Goal: Transaction & Acquisition: Purchase product/service

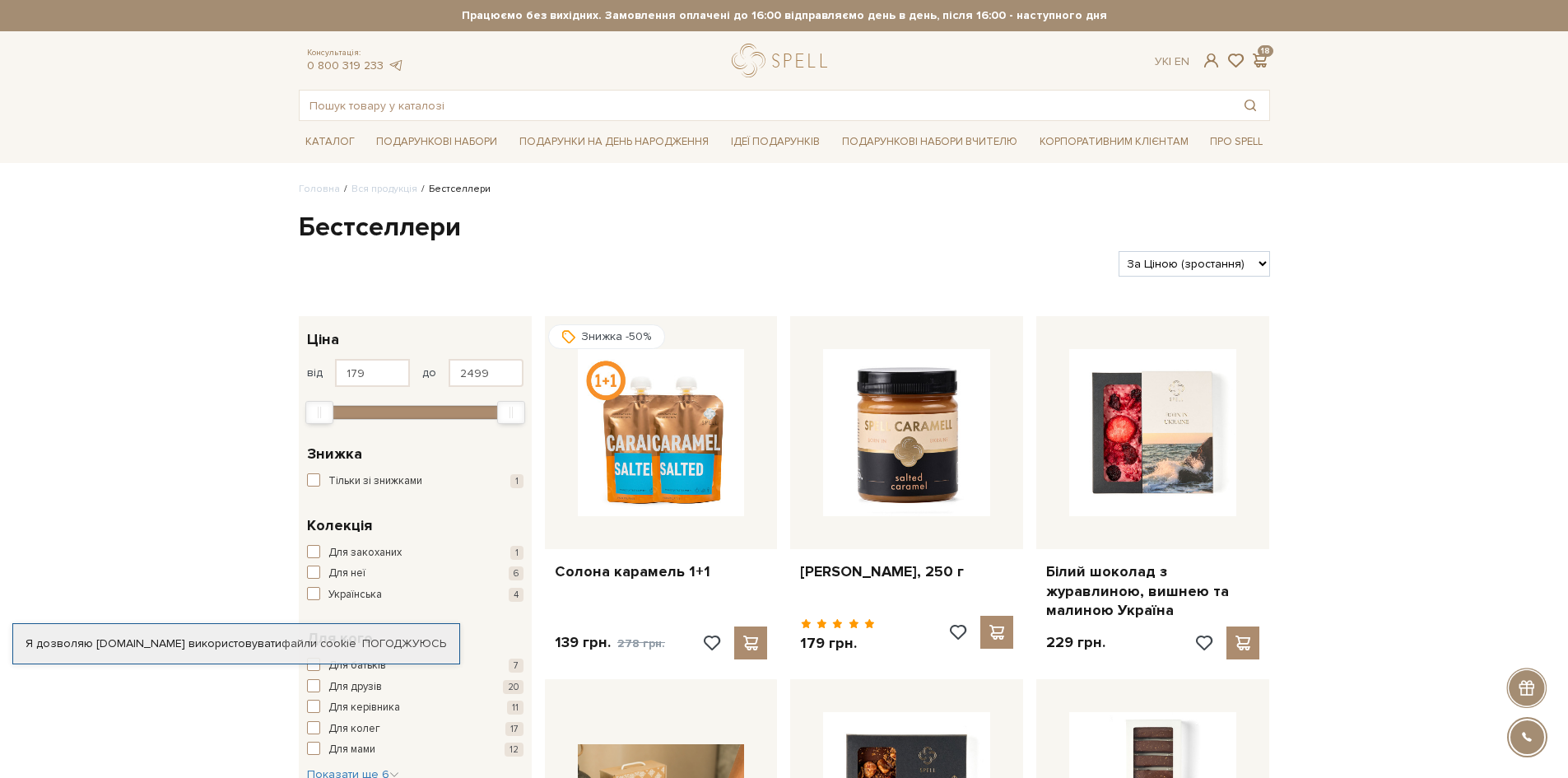
scroll to position [247, 0]
click at [1263, 52] on span at bounding box center [1260, 60] width 20 height 17
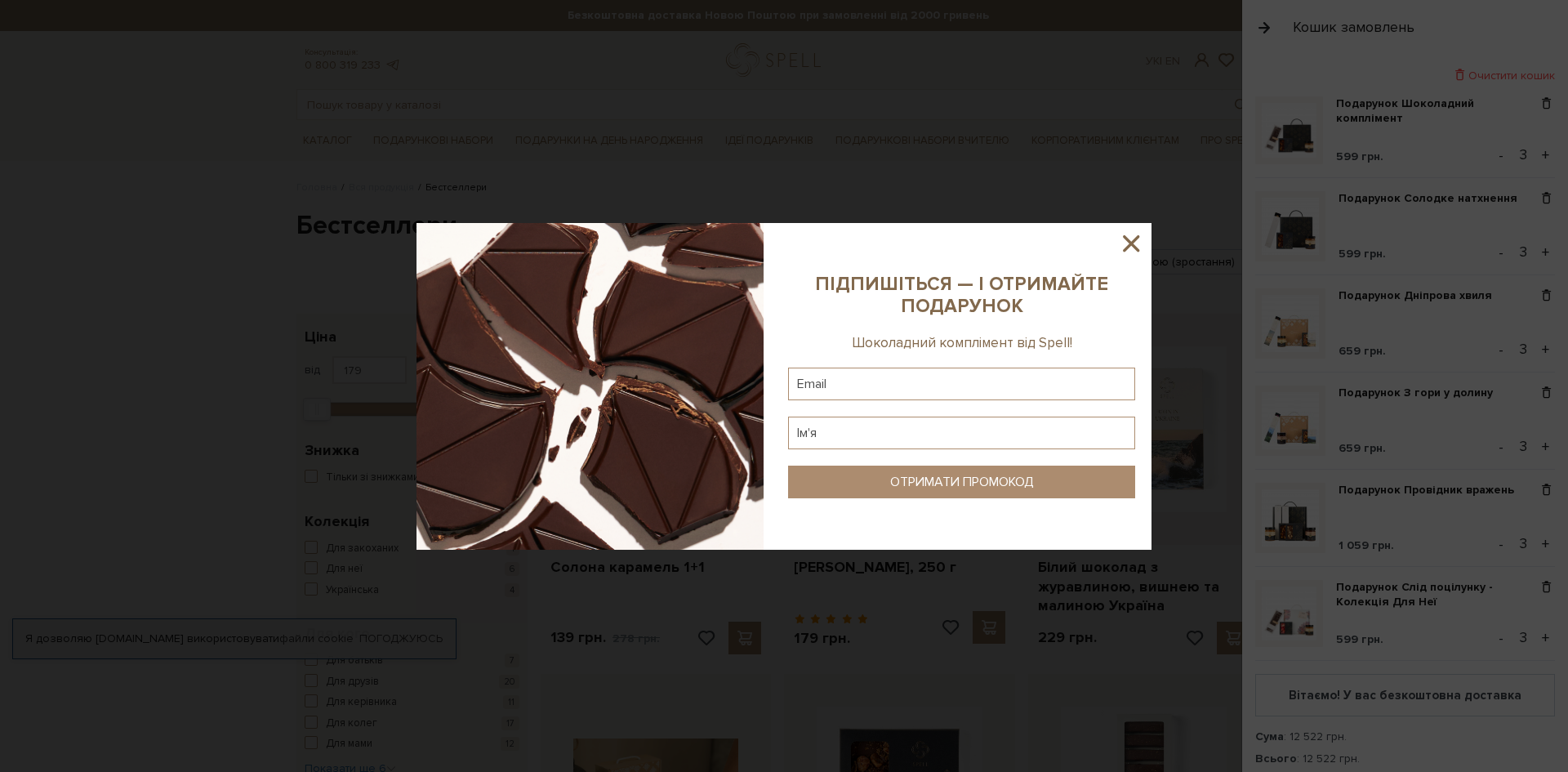
click at [1125, 242] on icon at bounding box center [1131, 242] width 27 height 27
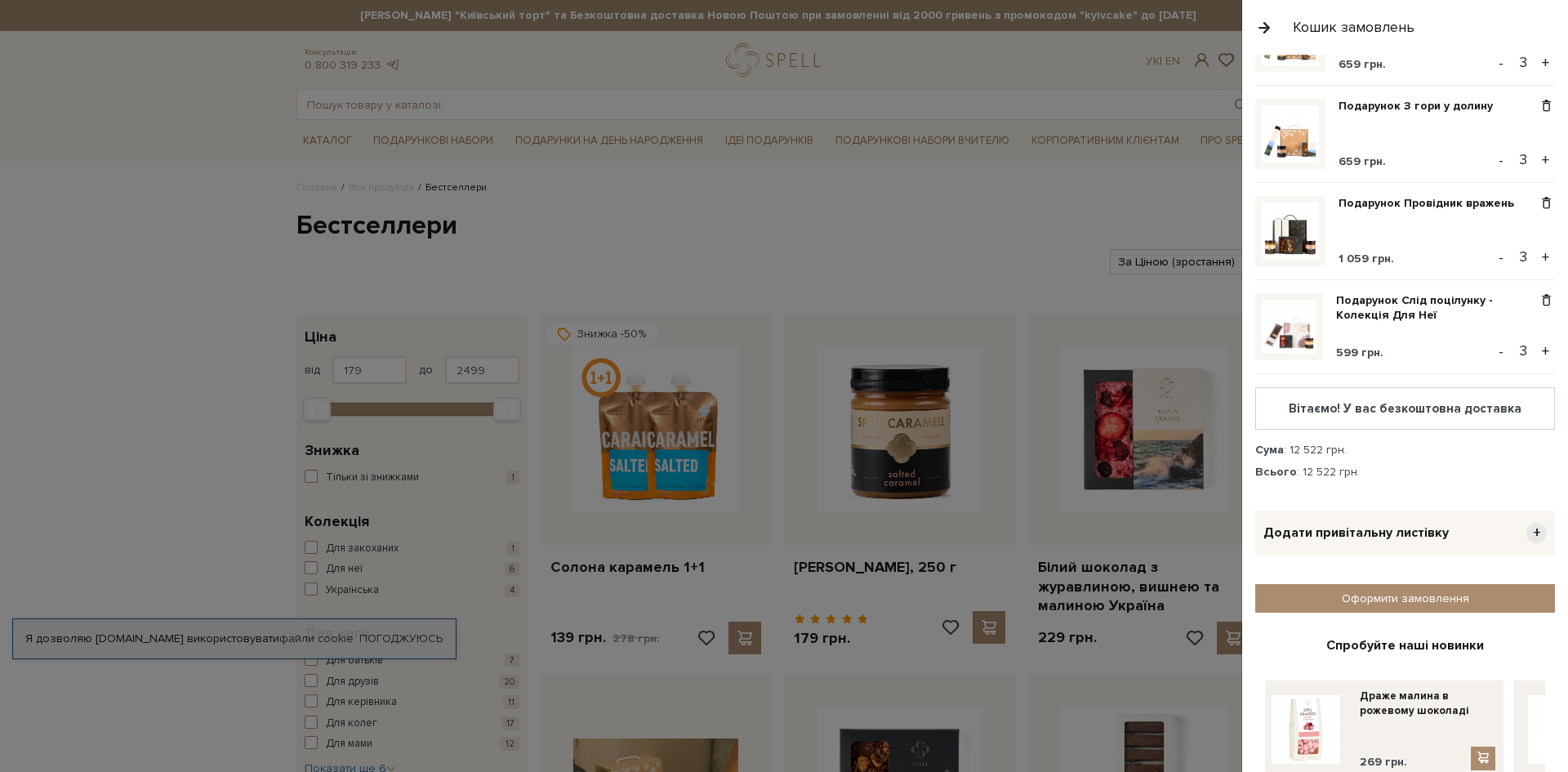
scroll to position [355, 0]
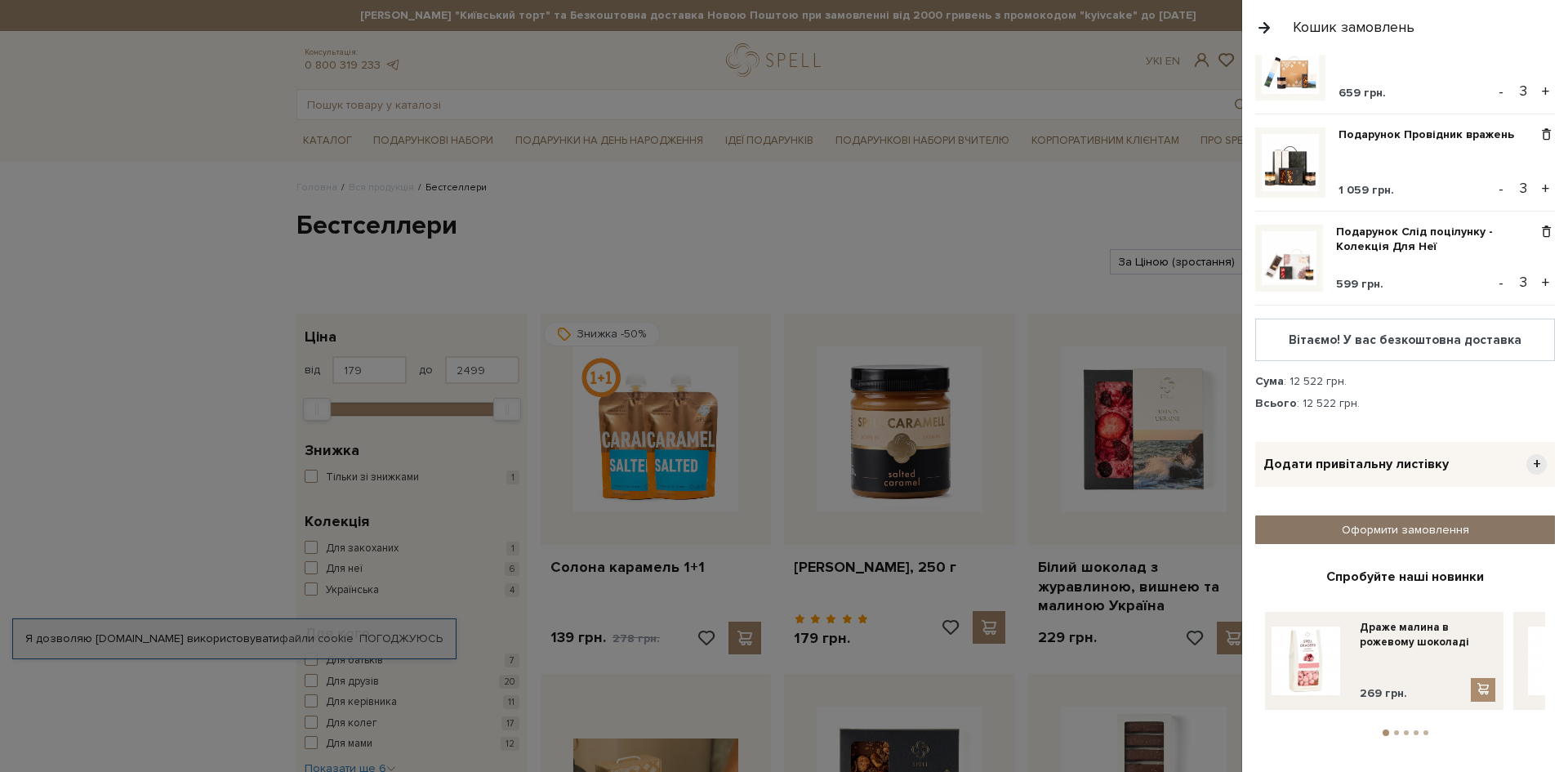
click at [1454, 530] on link "Оформити замовлення" at bounding box center [1405, 530] width 300 height 28
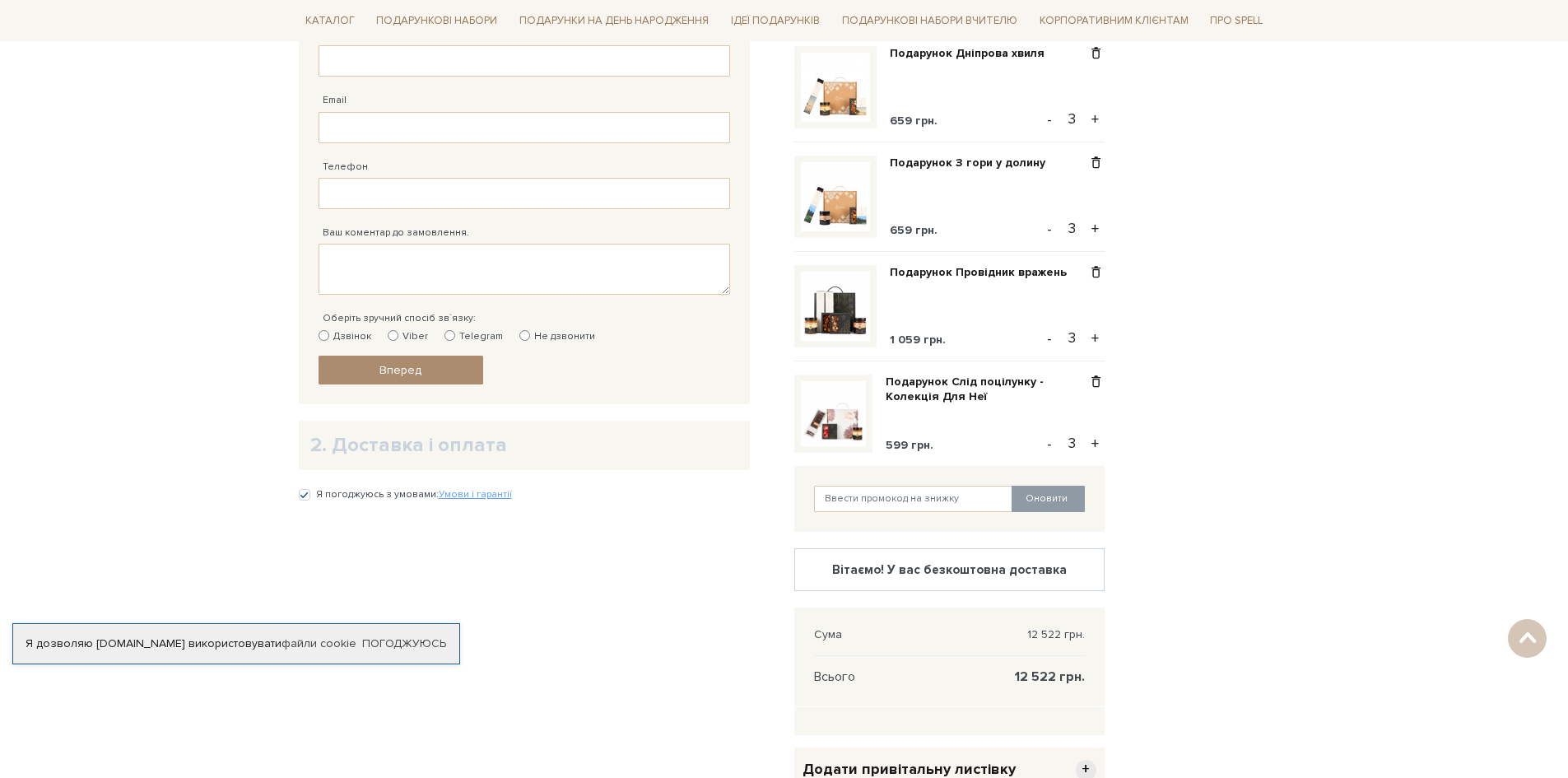
scroll to position [411, 0]
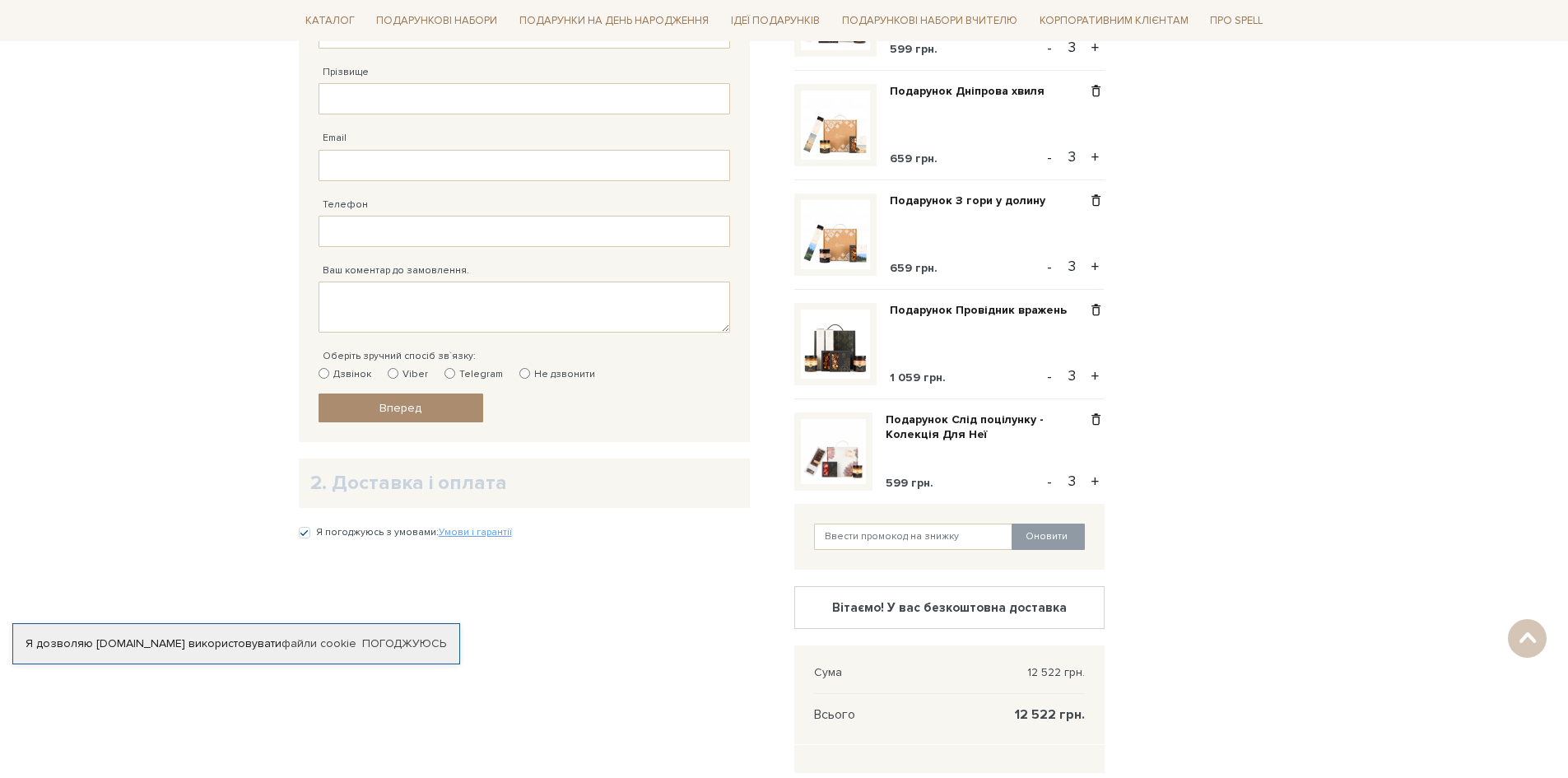
click at [1097, 378] on button "+" at bounding box center [1096, 376] width 19 height 25
type input "5"
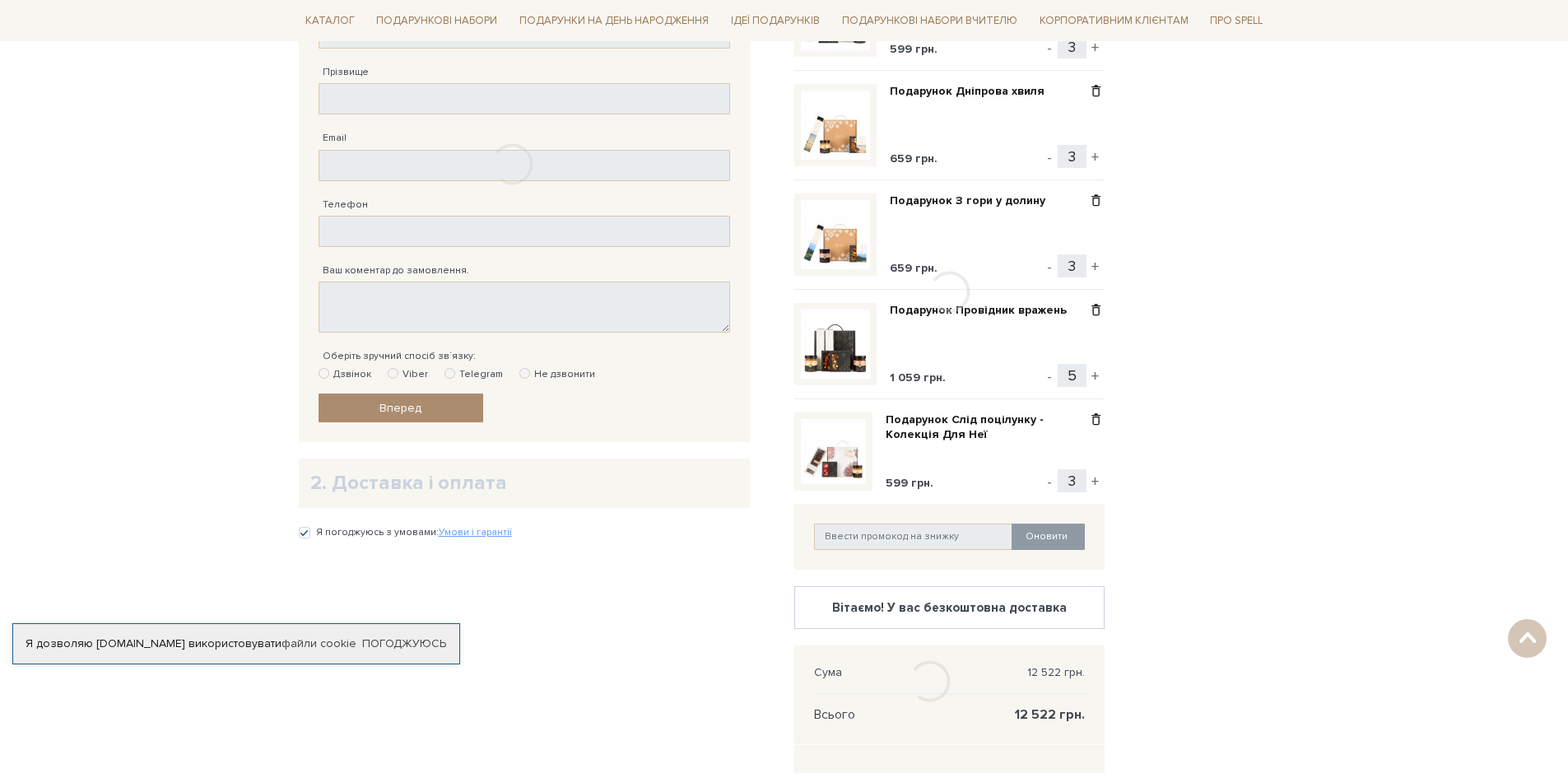
click at [1097, 378] on div "Очистити кошик Подарунок Шоколадний комплімент 599 грн. - 3 + Подарунок Солодке…" at bounding box center [949, 292] width 310 height 904
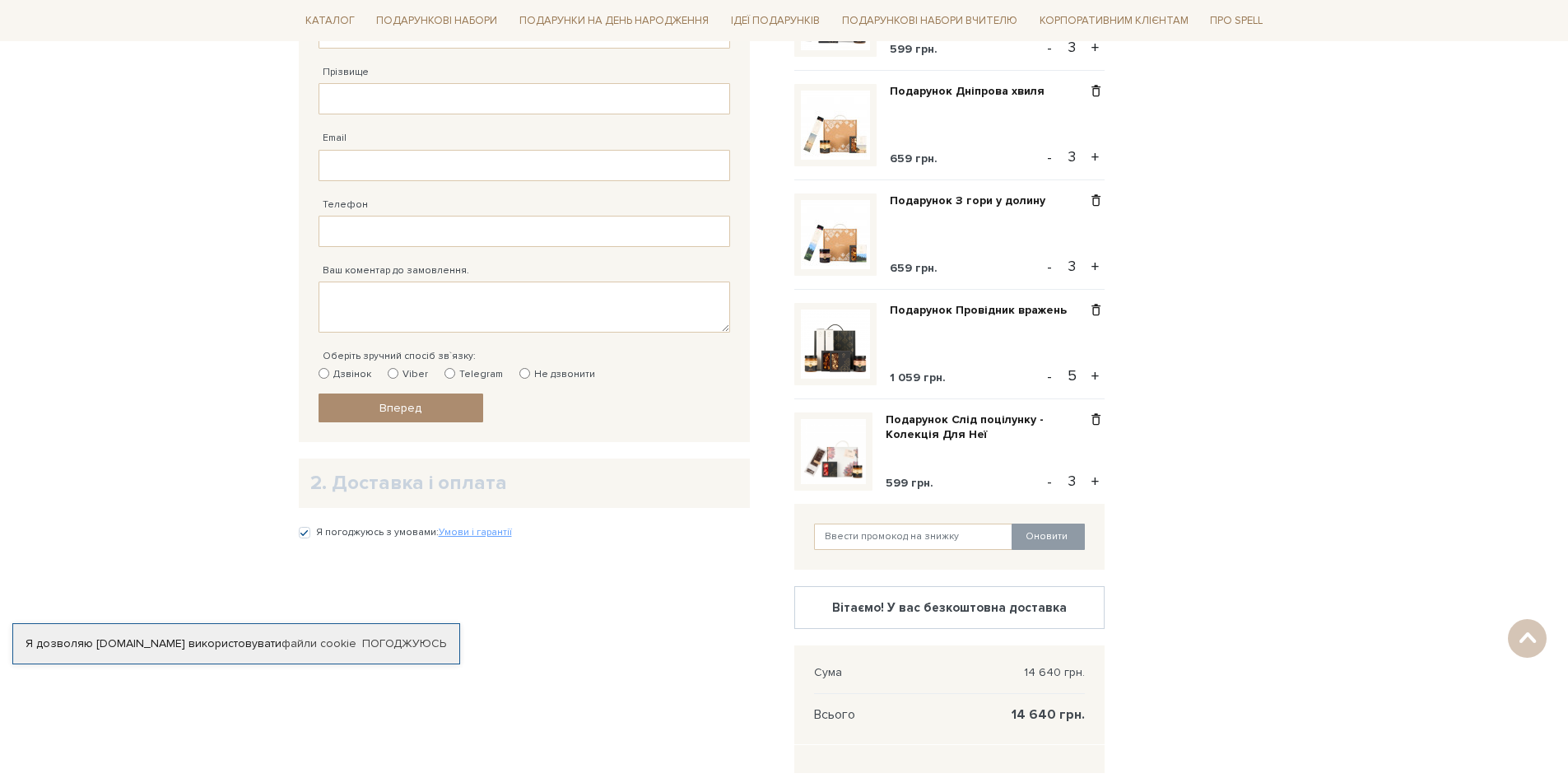
click at [1097, 378] on button "+" at bounding box center [1096, 376] width 19 height 25
type input "6"
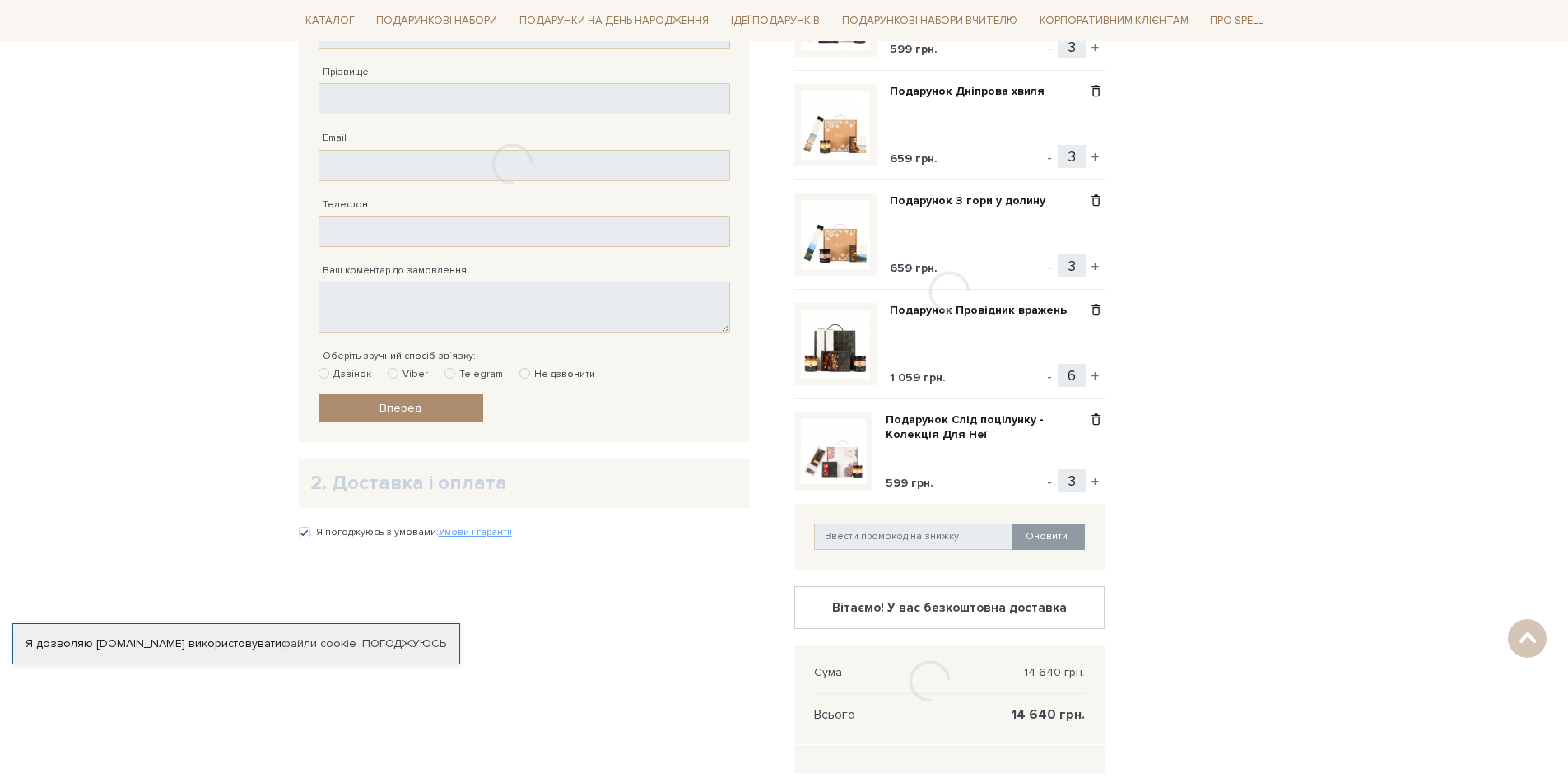
click at [1097, 378] on div at bounding box center [949, 293] width 310 height 905
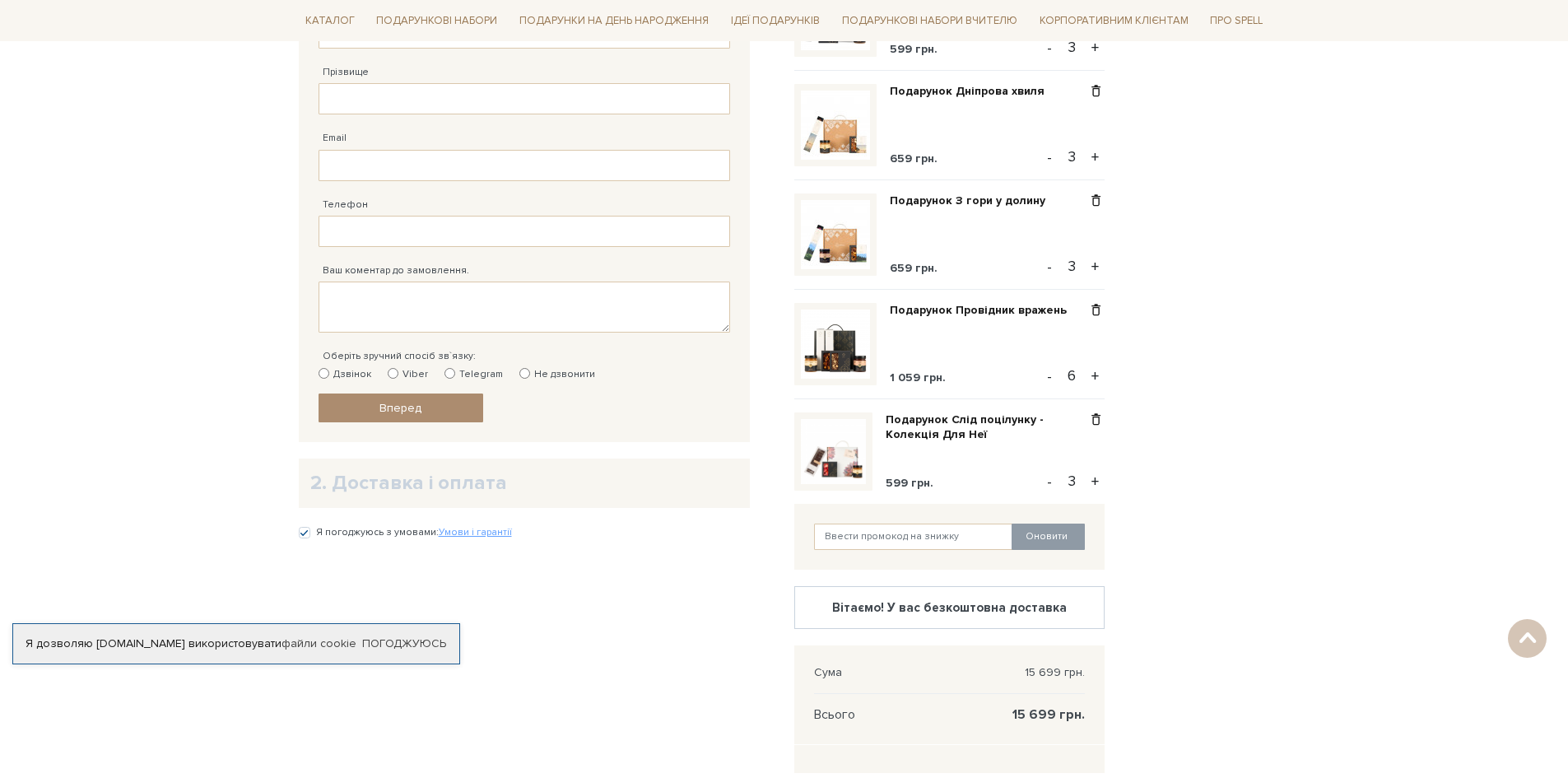
click at [1097, 378] on button "+" at bounding box center [1096, 376] width 19 height 25
type input "7"
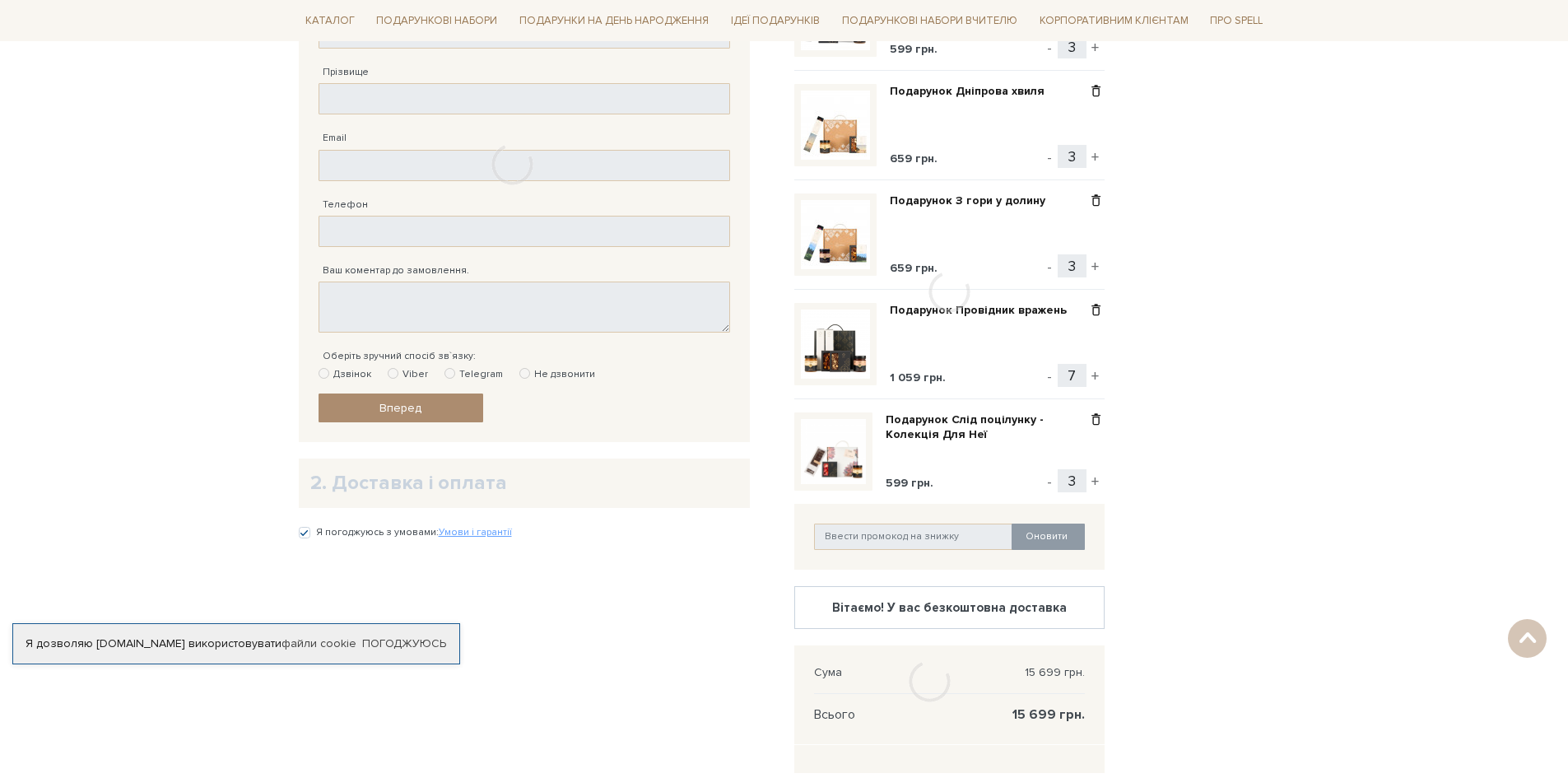
click at [1097, 378] on div at bounding box center [949, 293] width 310 height 905
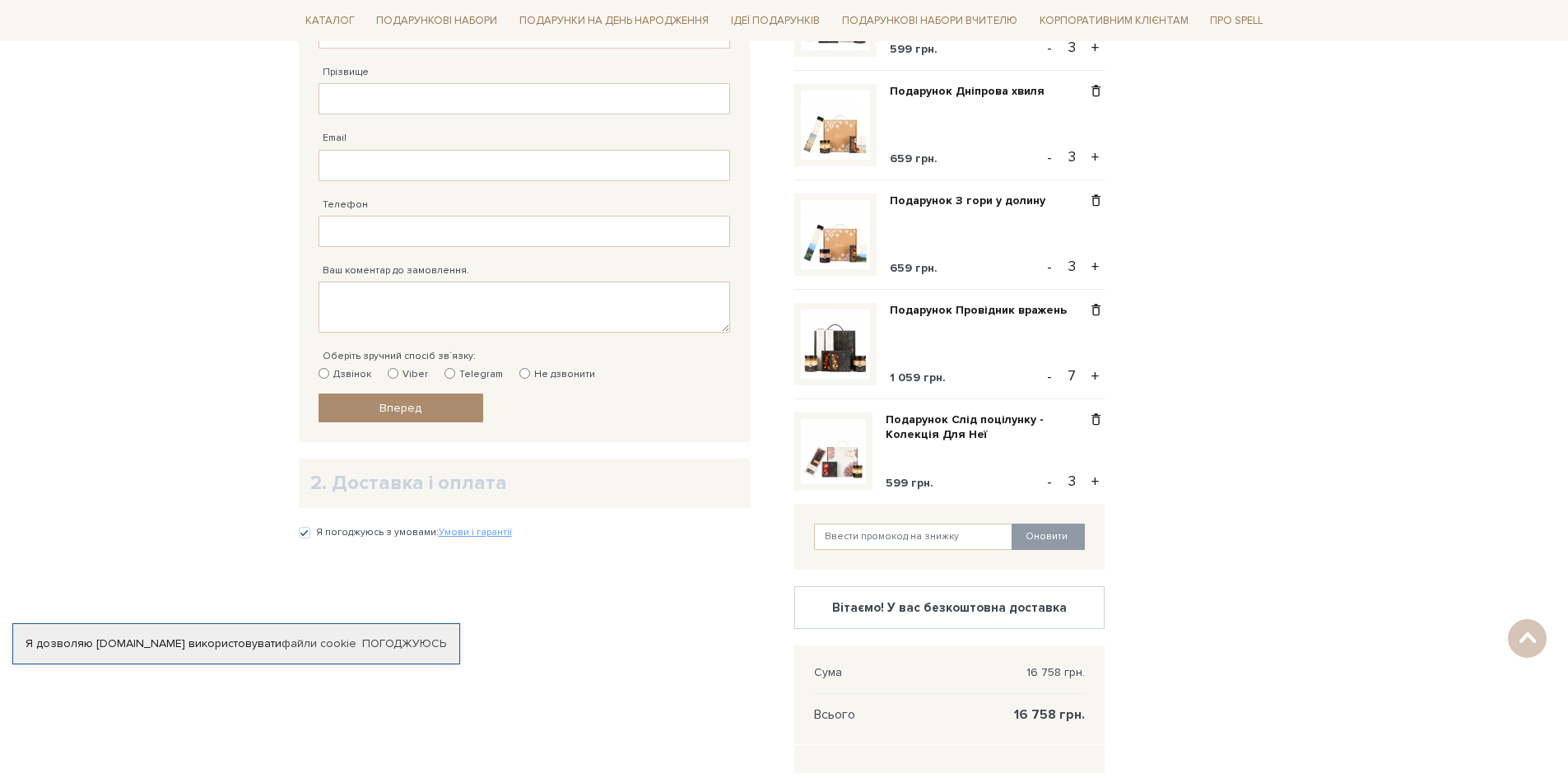
click at [1097, 378] on button "+" at bounding box center [1096, 376] width 19 height 25
type input "8"
click at [1097, 378] on button "+" at bounding box center [1096, 376] width 19 height 25
type input "9"
click at [1097, 378] on button "+" at bounding box center [1096, 376] width 19 height 25
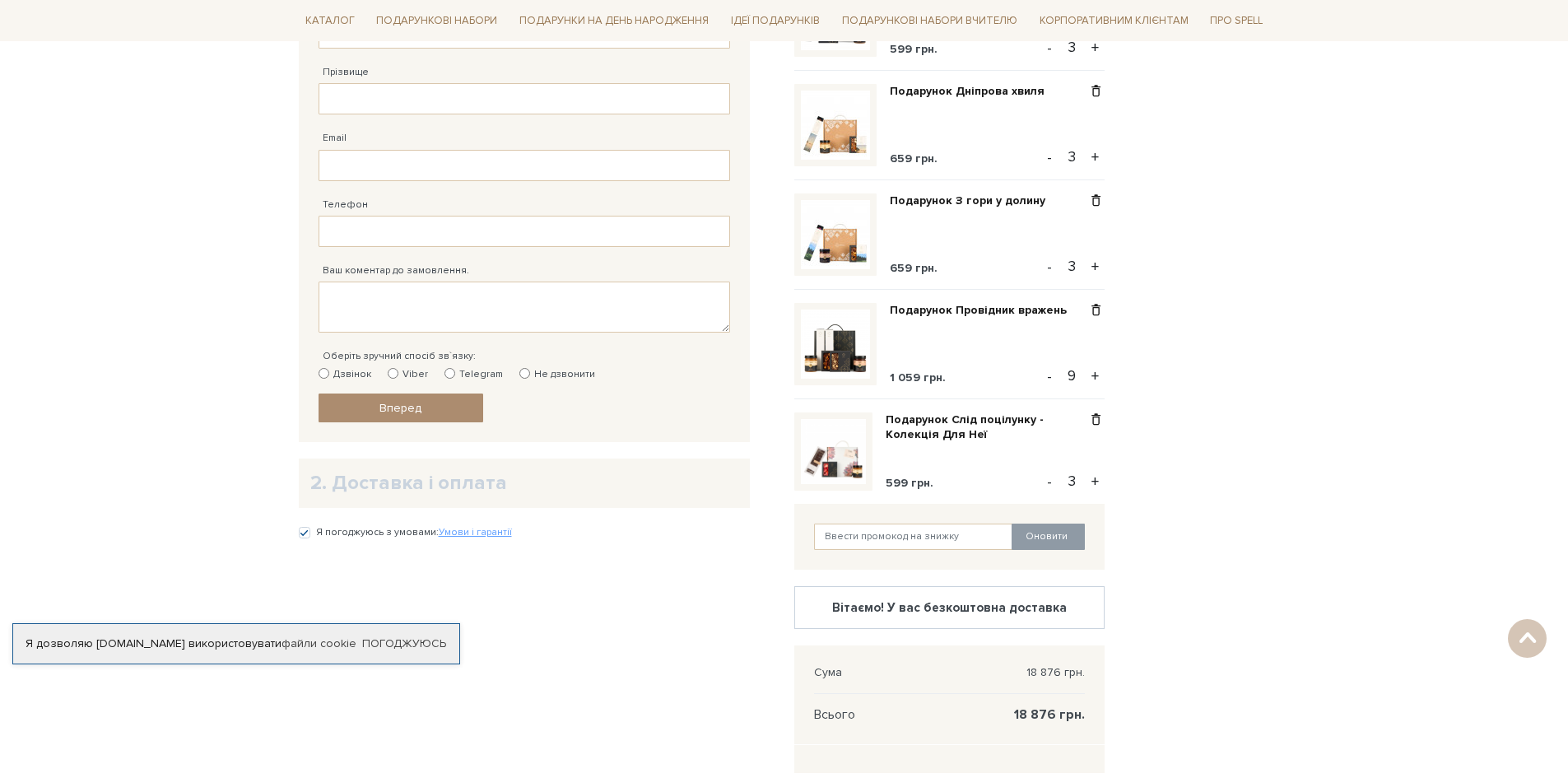
type input "10"
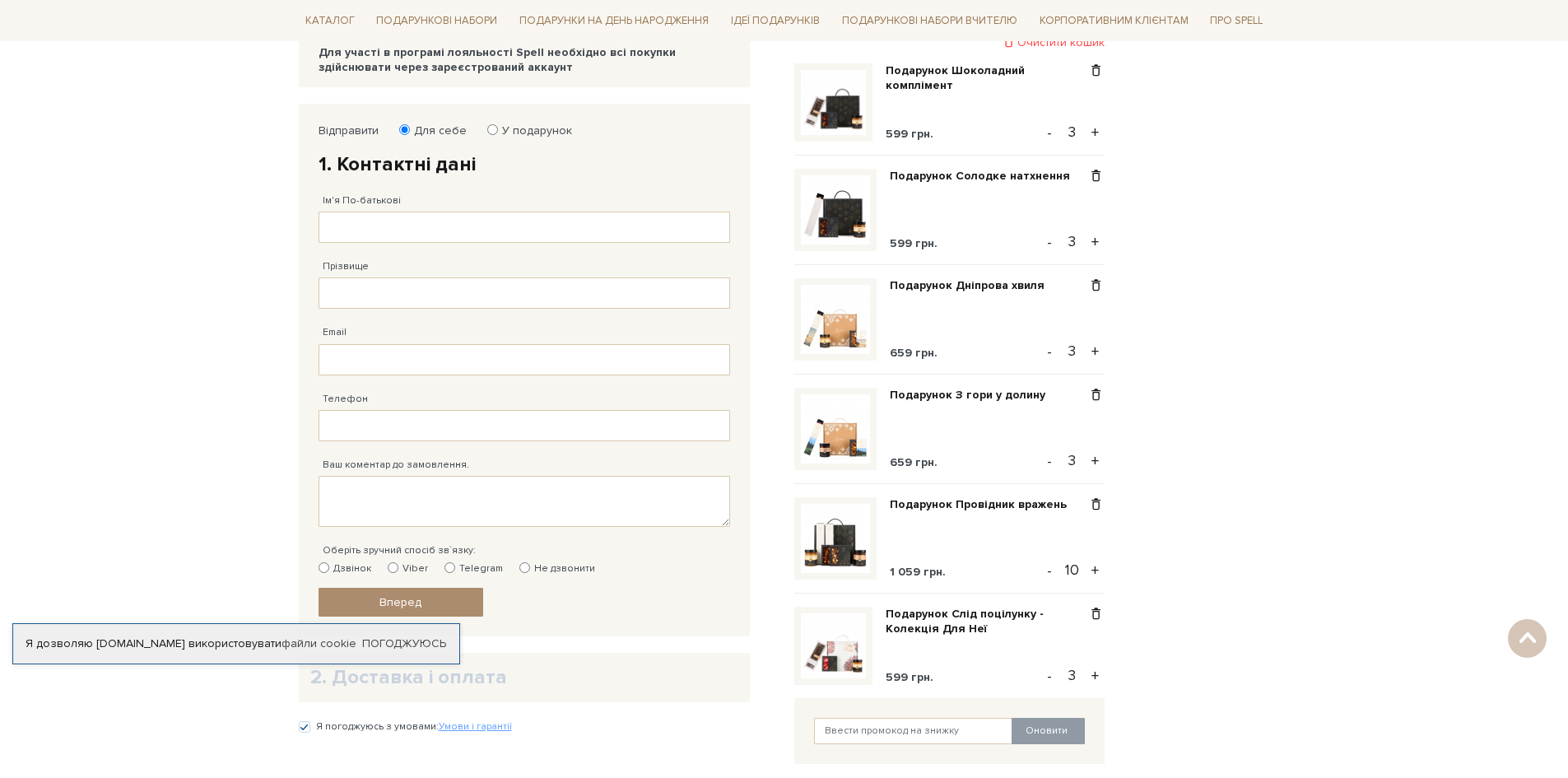
scroll to position [247, 0]
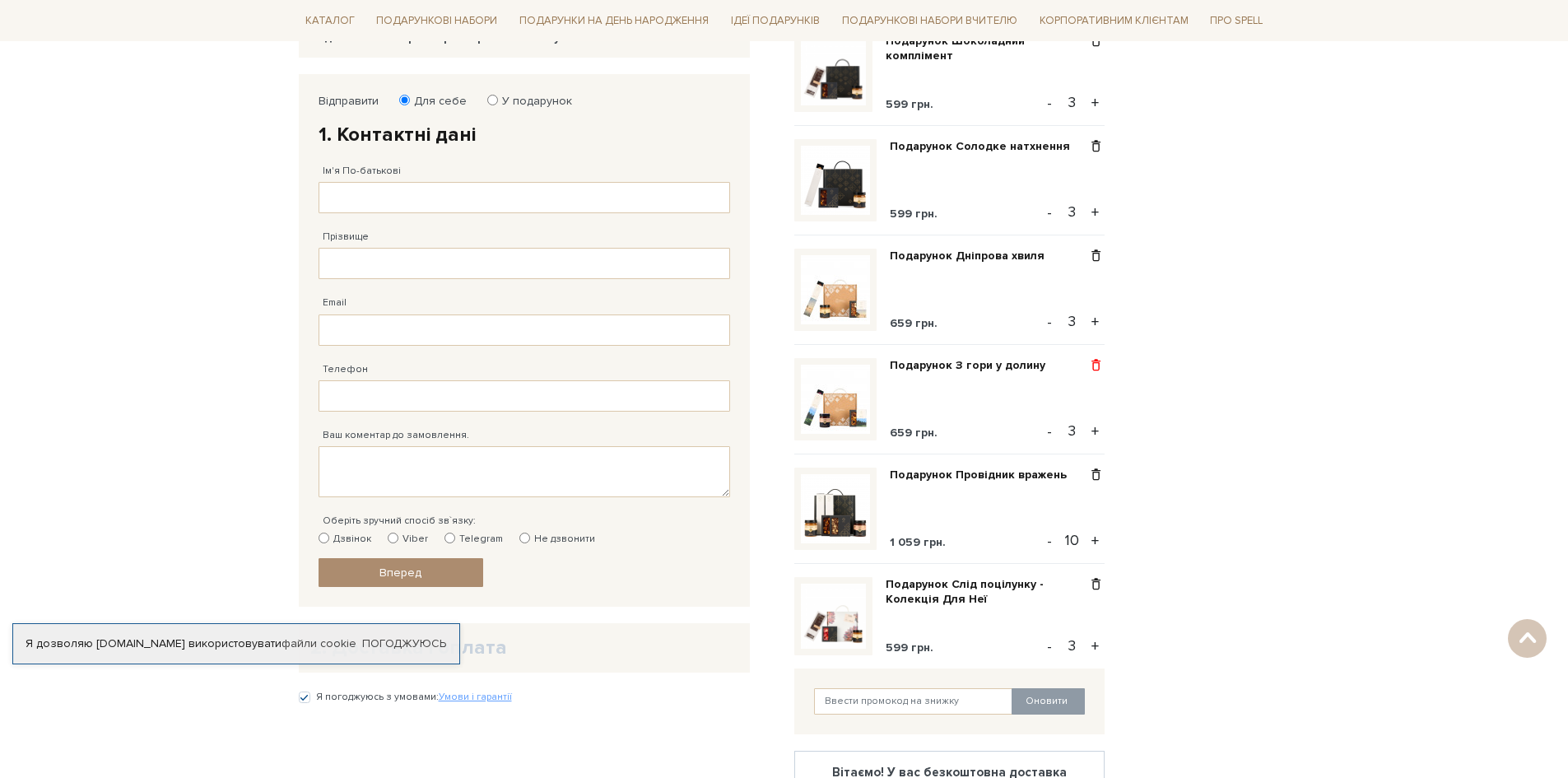
click at [1098, 368] on span at bounding box center [1096, 366] width 17 height 15
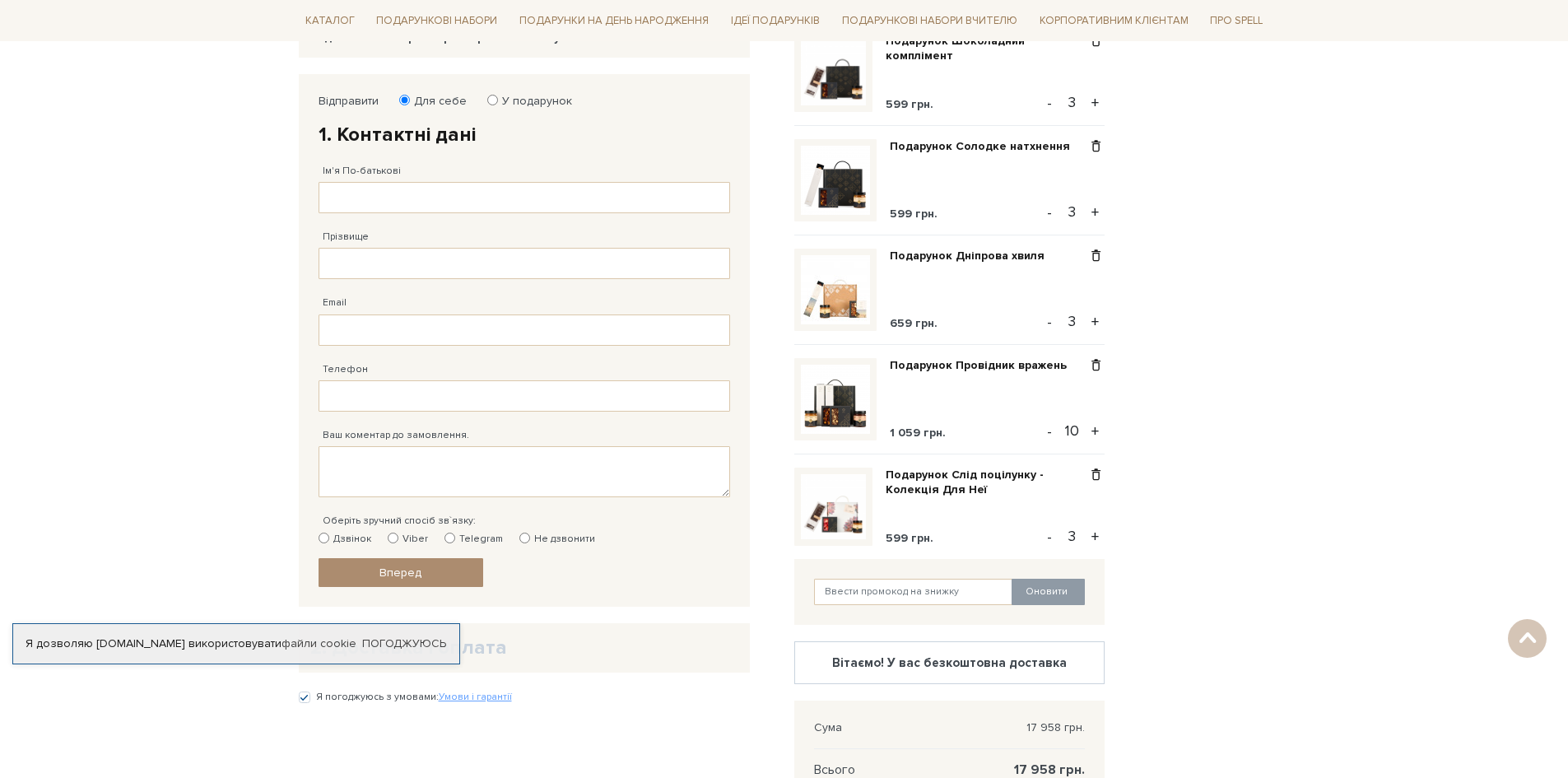
click at [946, 398] on div "Подарунок Провідник вражень 1 059 грн." at bounding box center [984, 399] width 189 height 82
click at [953, 365] on link "Подарунок Провідник вражень" at bounding box center [984, 366] width 189 height 15
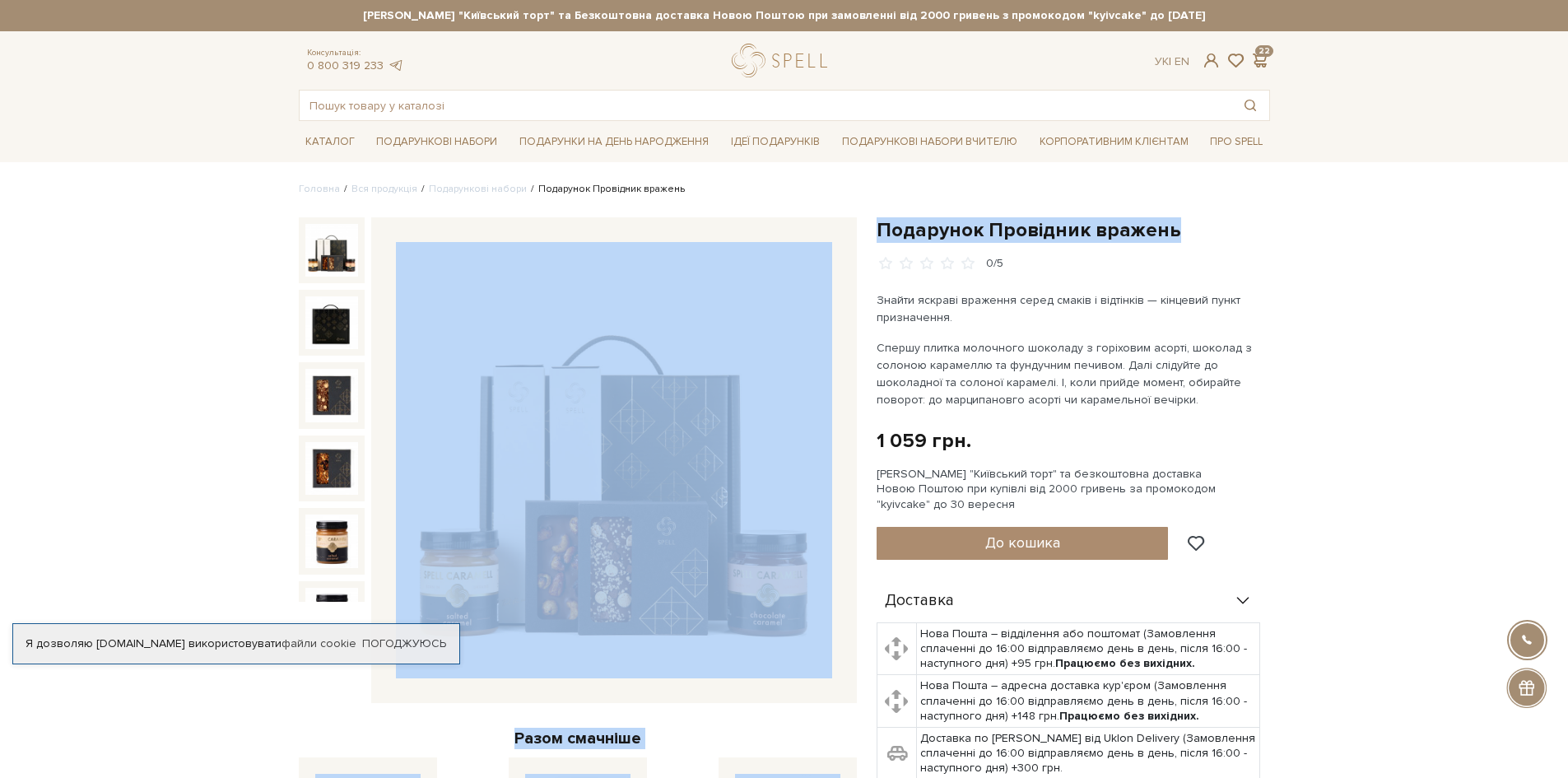
drag, startPoint x: 1181, startPoint y: 230, endPoint x: 854, endPoint y: 226, distance: 327.0
click at [854, 226] on div "Подарунок Провідник вражень 0/5 Разом смачніше Подарунок Провідник вражень" at bounding box center [784, 692] width 991 height 949
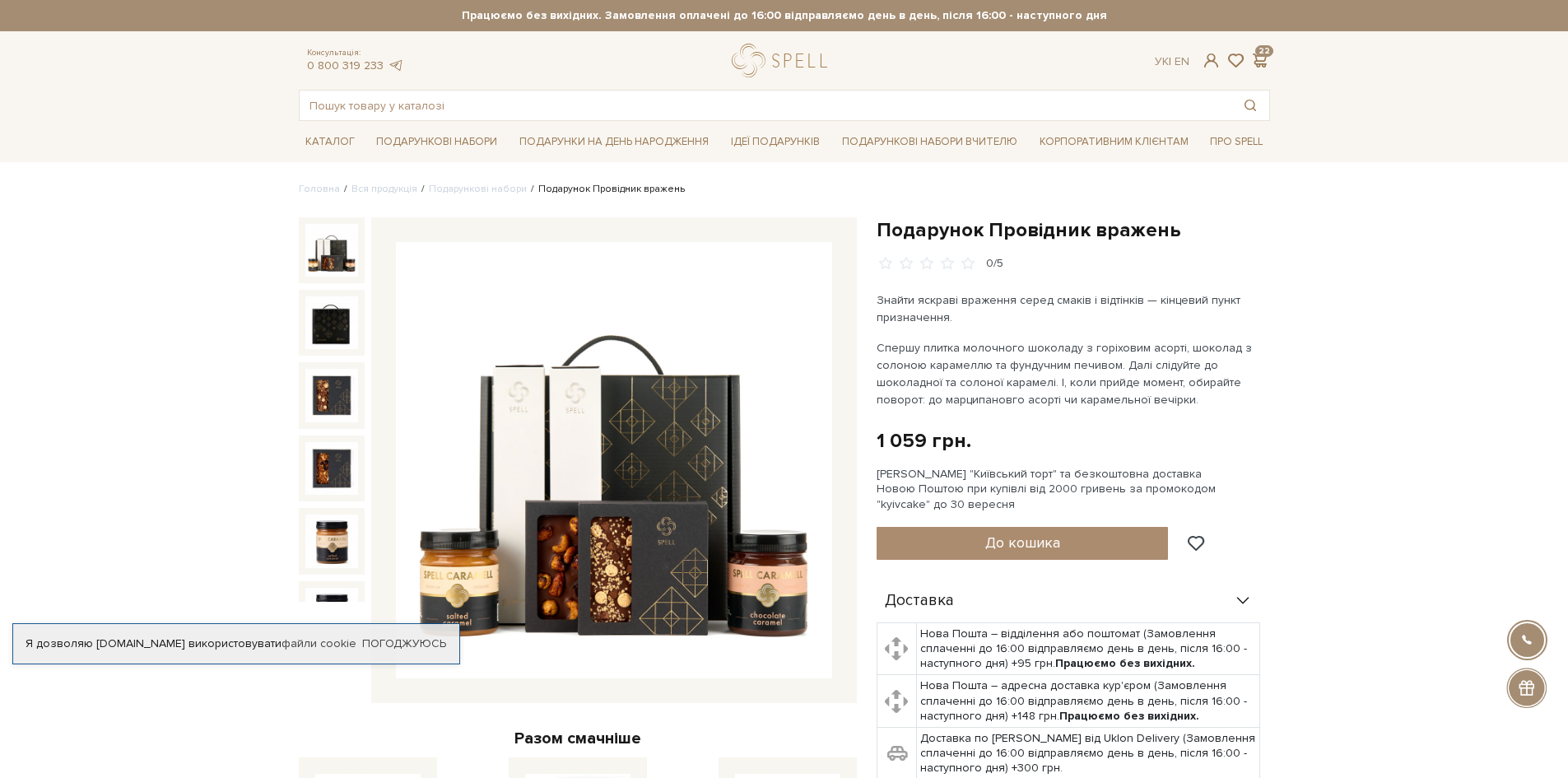
click at [1186, 242] on div "Подарунок Провідник вражень 0/5" at bounding box center [1073, 244] width 393 height 54
drag, startPoint x: 1004, startPoint y: 236, endPoint x: 883, endPoint y: 235, distance: 121.0
click at [883, 235] on h1 "Подарунок Провідник вражень" at bounding box center [1073, 230] width 393 height 26
copy h1 "Подарунок Провідник вражень"
click at [1261, 56] on span at bounding box center [1260, 60] width 20 height 17
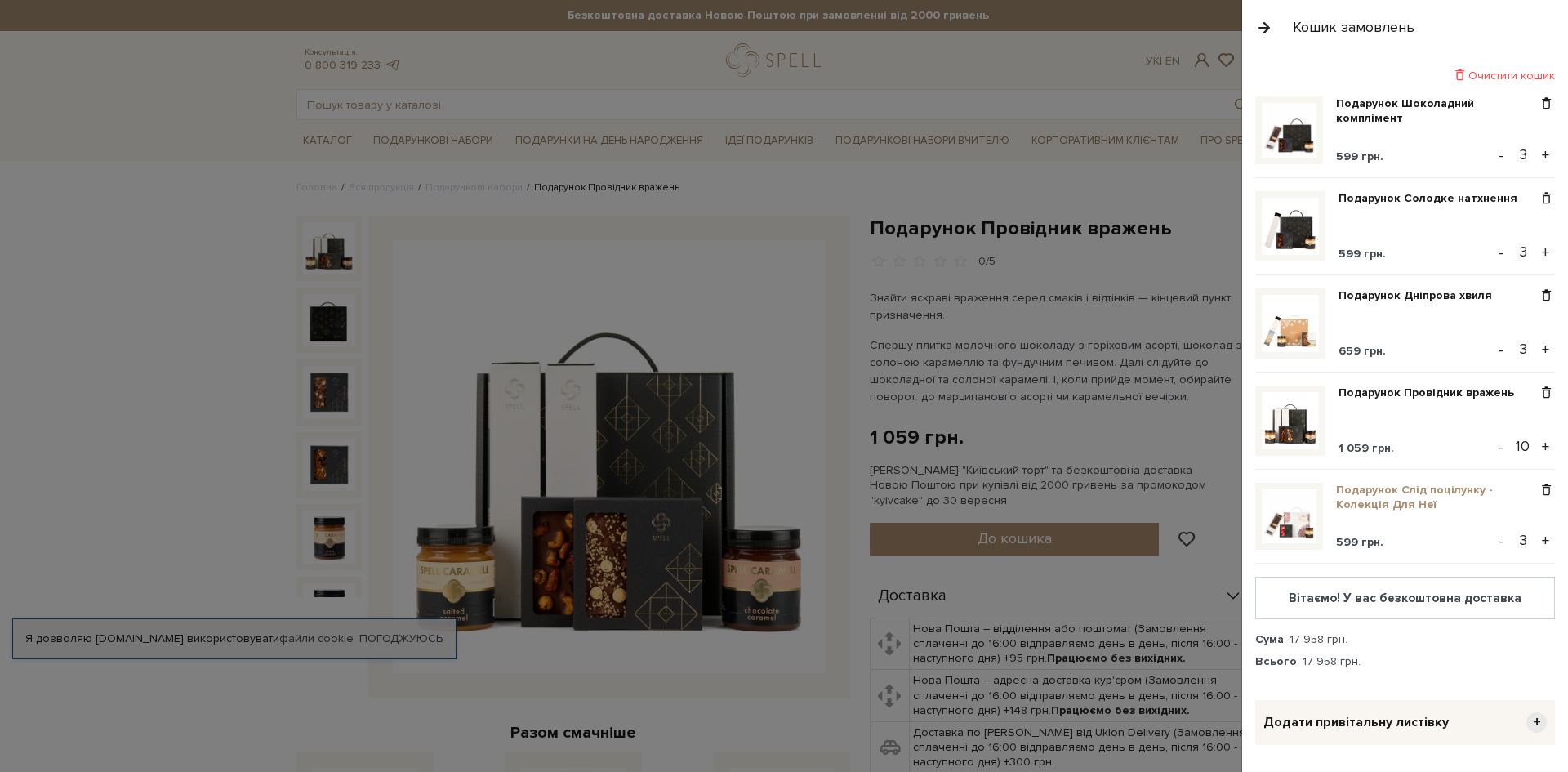
click at [1380, 492] on link "Подарунок Слід поцілунку - Колекція Для Неї" at bounding box center [1436, 497] width 202 height 29
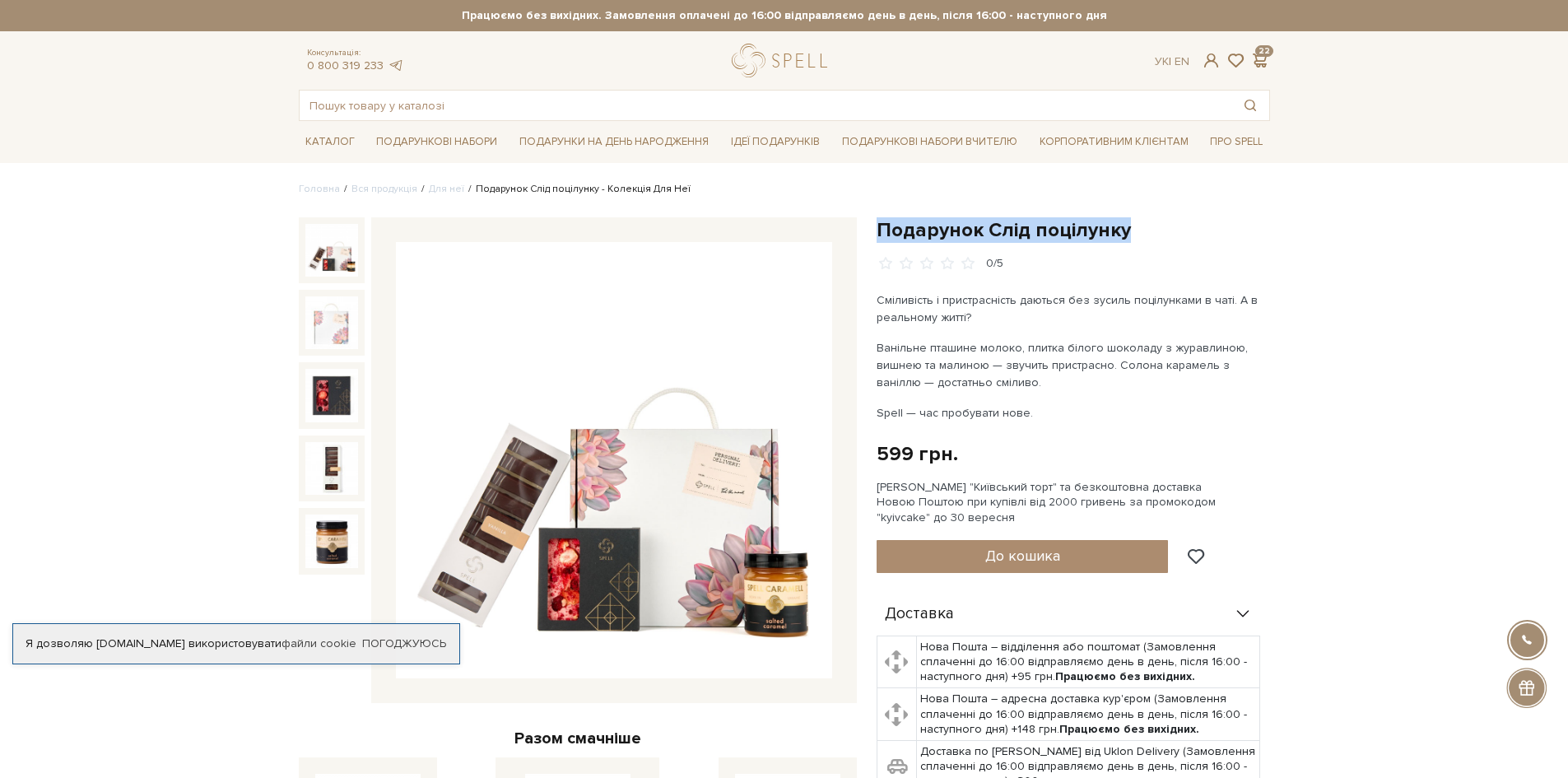
drag, startPoint x: 1051, startPoint y: 231, endPoint x: 875, endPoint y: 240, distance: 176.2
click at [875, 240] on div "Подарунок Слід поцілунку 0/5 Сміливість і пристрасність даються без зусиль поці…" at bounding box center [1073, 681] width 413 height 926
copy h1 "Подарунок Слід поцілунку"
click at [1261, 55] on span at bounding box center [1260, 60] width 20 height 17
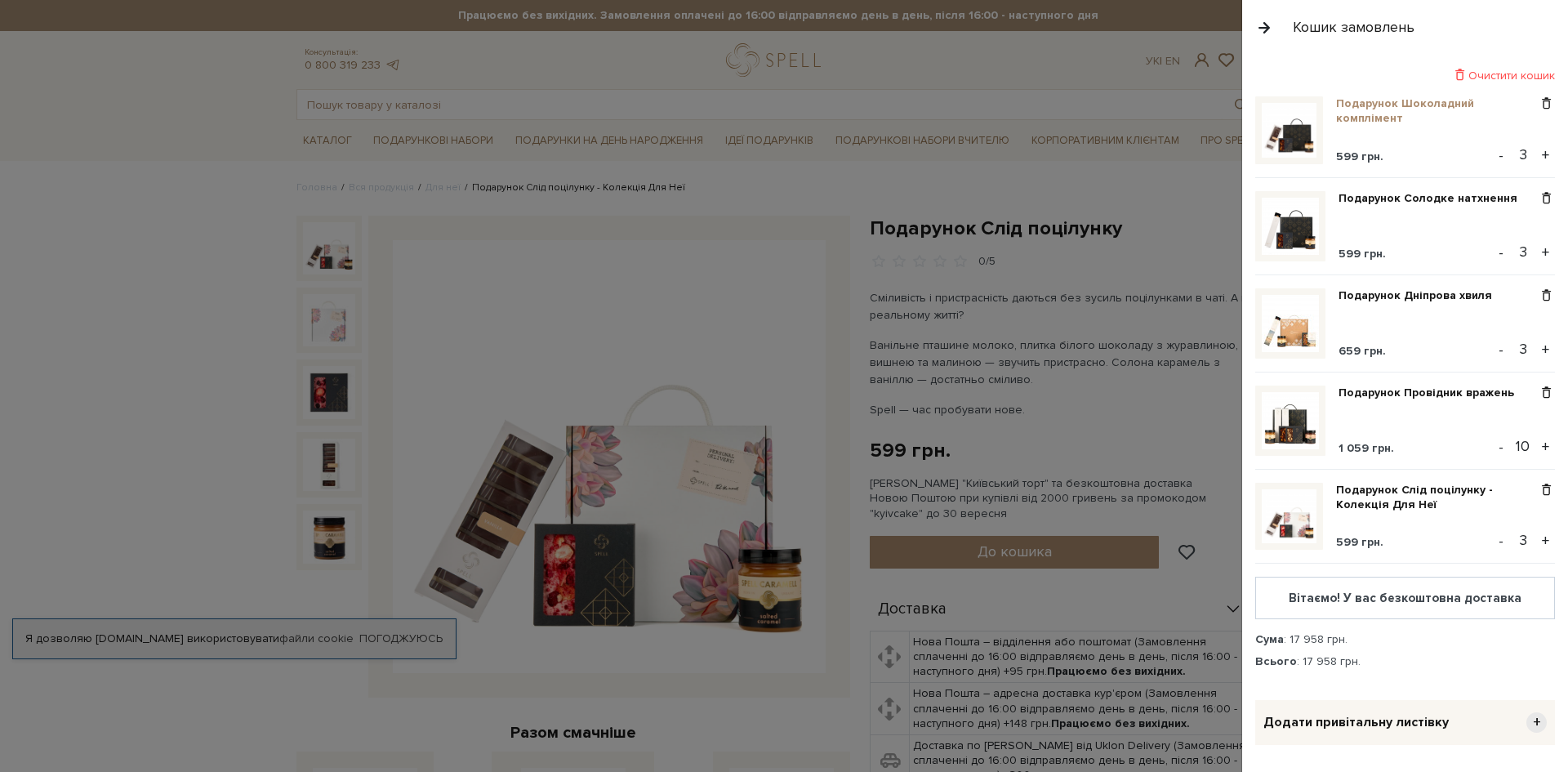
click at [1375, 116] on link "Подарунок Шоколадний комплімент" at bounding box center [1436, 111] width 202 height 29
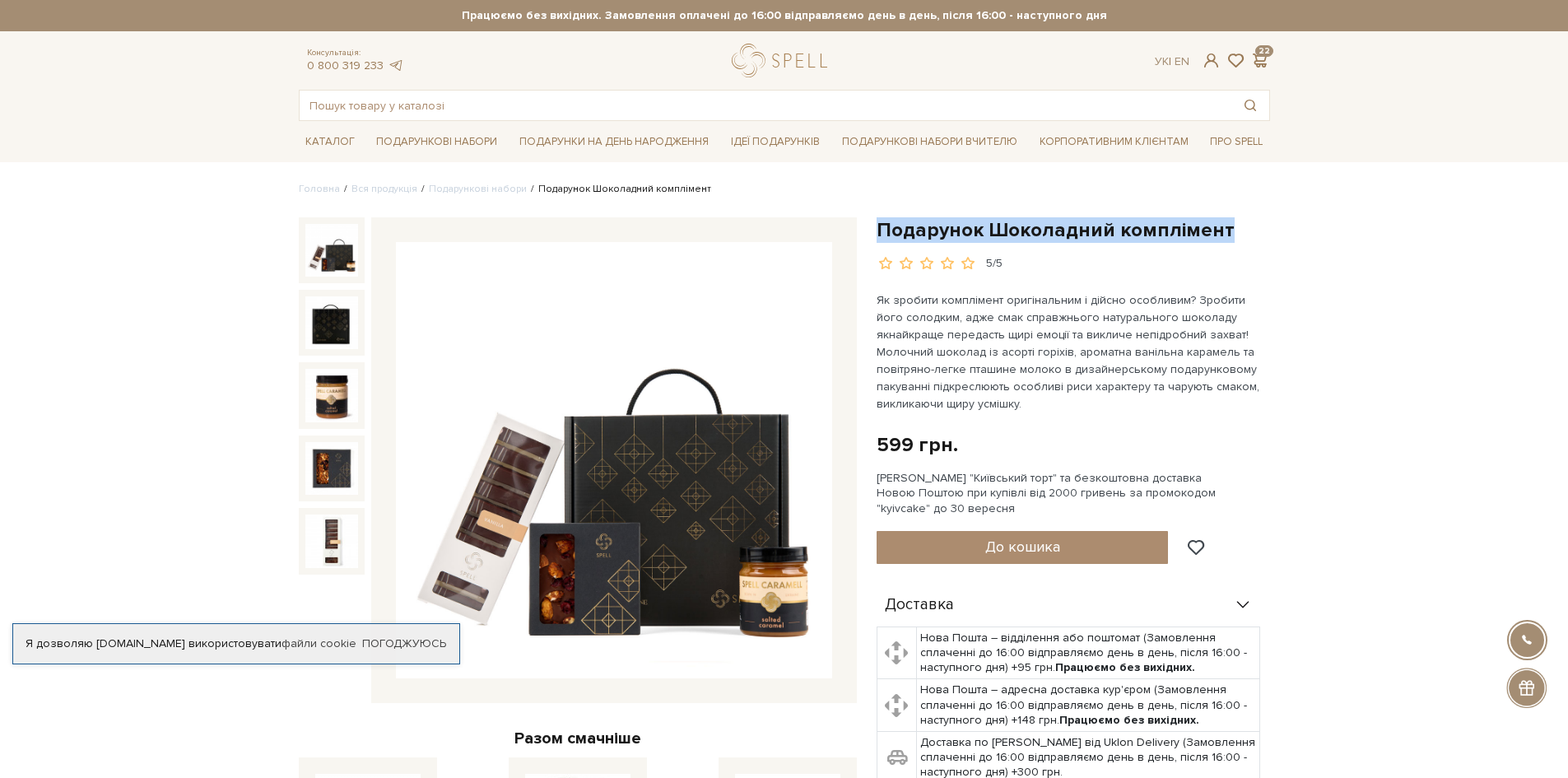
drag, startPoint x: 1222, startPoint y: 227, endPoint x: 877, endPoint y: 233, distance: 345.1
click at [877, 233] on h1 "Подарунок Шоколадний комплімент" at bounding box center [1073, 230] width 393 height 26
copy h1 "Подарунок Шоколадний комплімент"
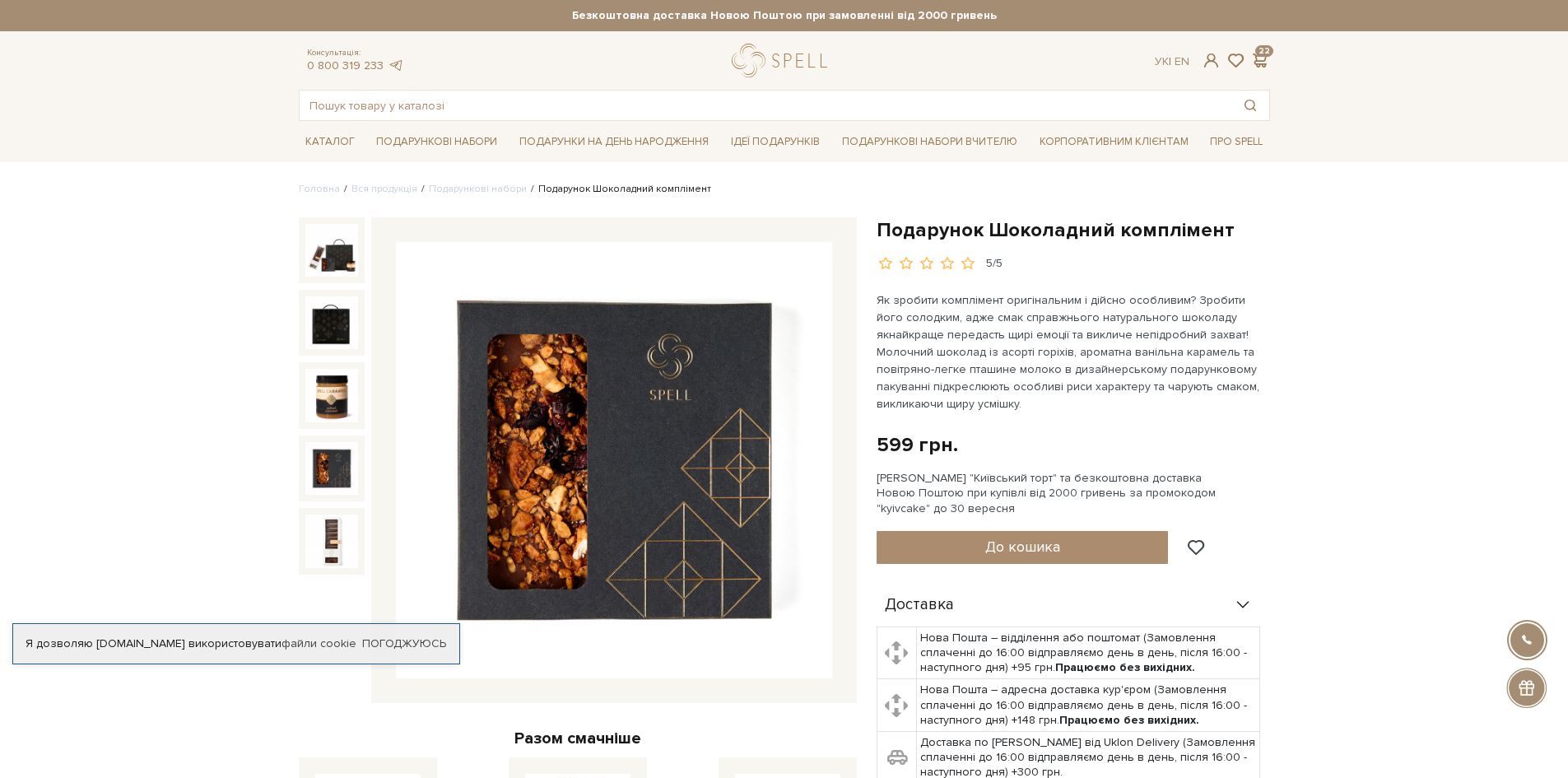
click at [1264, 56] on span at bounding box center [1260, 60] width 20 height 17
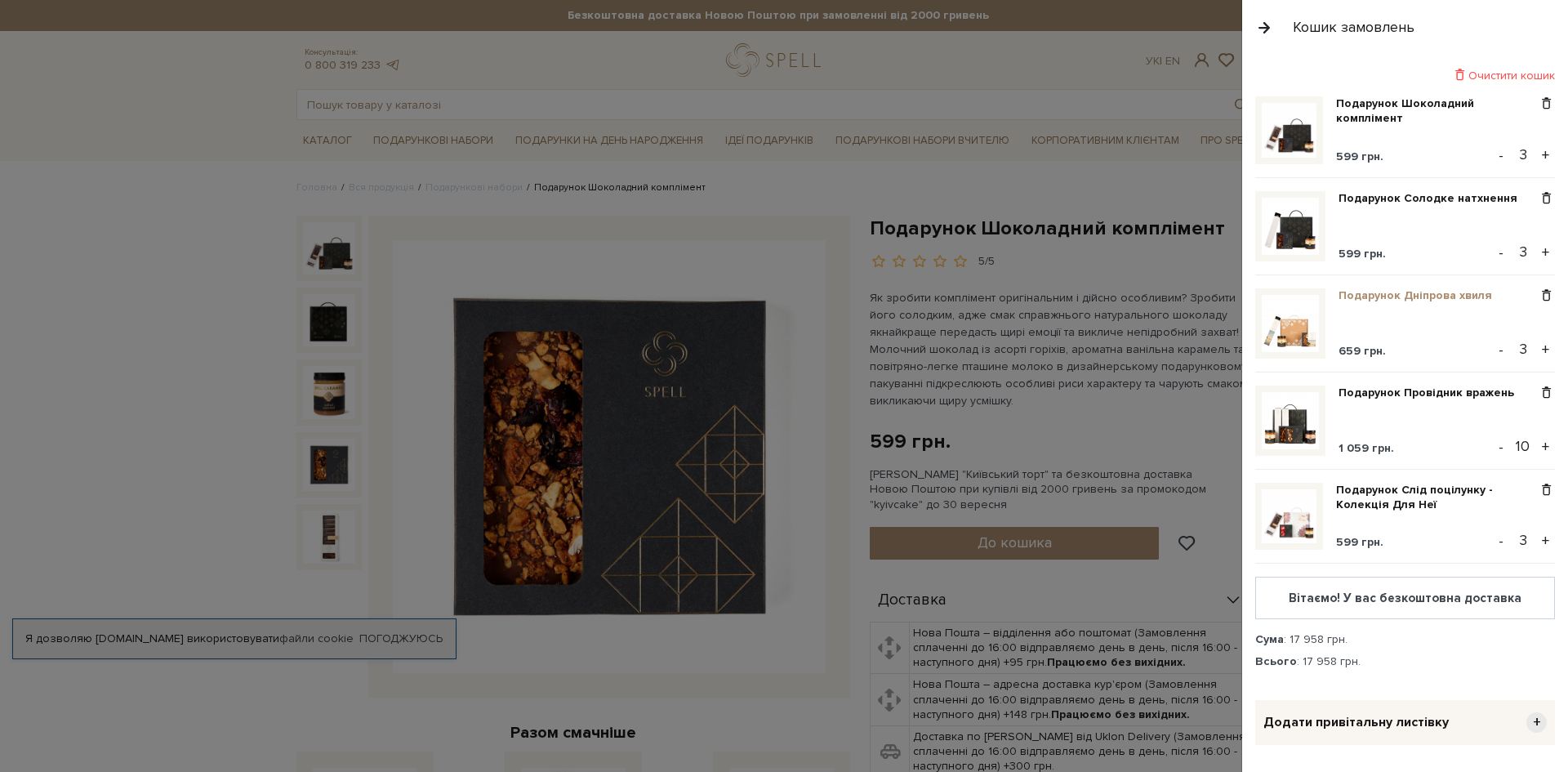
click at [1374, 298] on link "Подарунок Дніпрова хвиля" at bounding box center [1421, 296] width 166 height 15
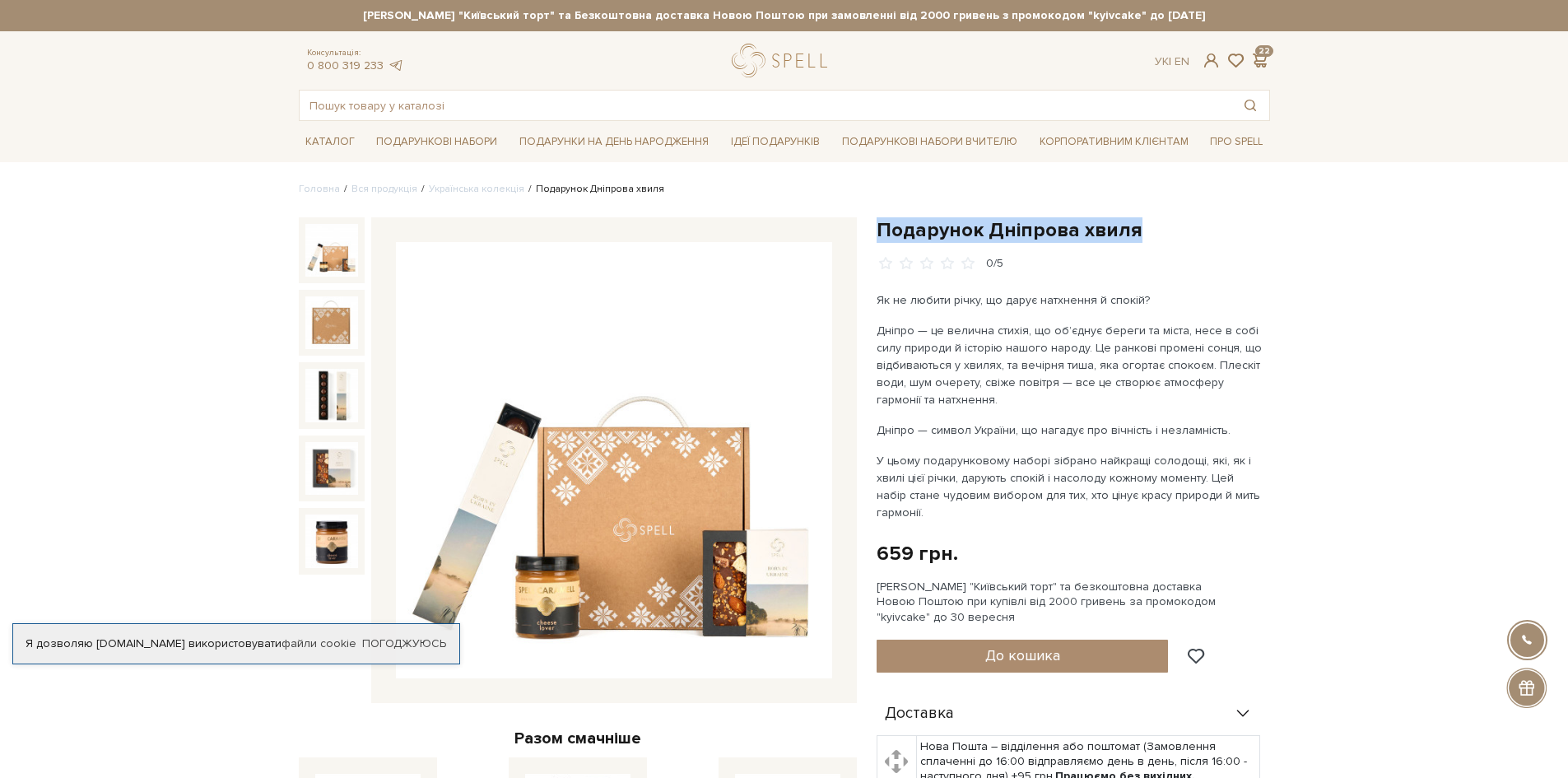
drag, startPoint x: 1139, startPoint y: 226, endPoint x: 879, endPoint y: 227, distance: 260.0
click at [879, 227] on h1 "Подарунок Дніпрова хвиля" at bounding box center [1073, 230] width 393 height 26
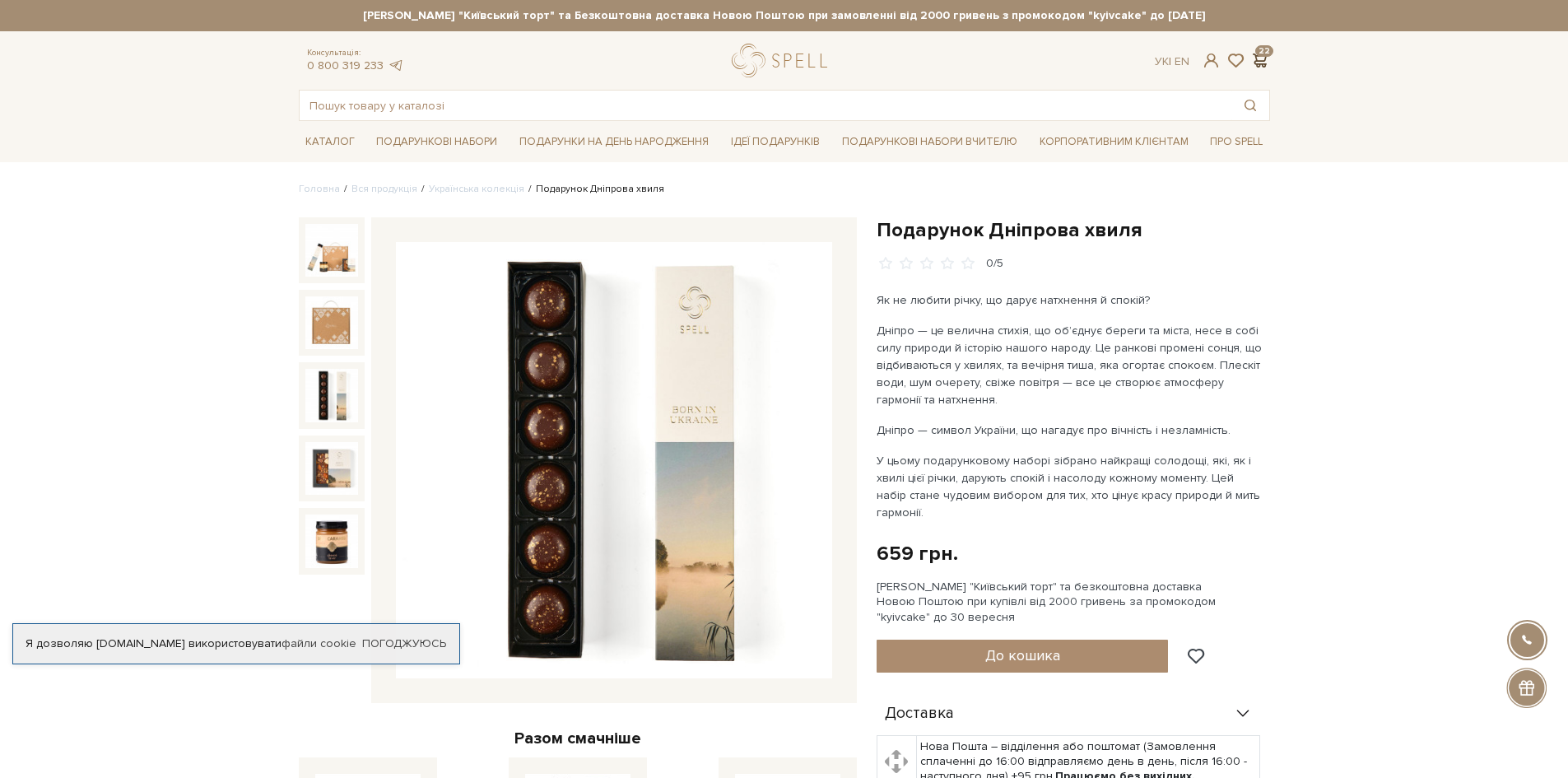
click at [1266, 53] on span at bounding box center [1260, 60] width 20 height 17
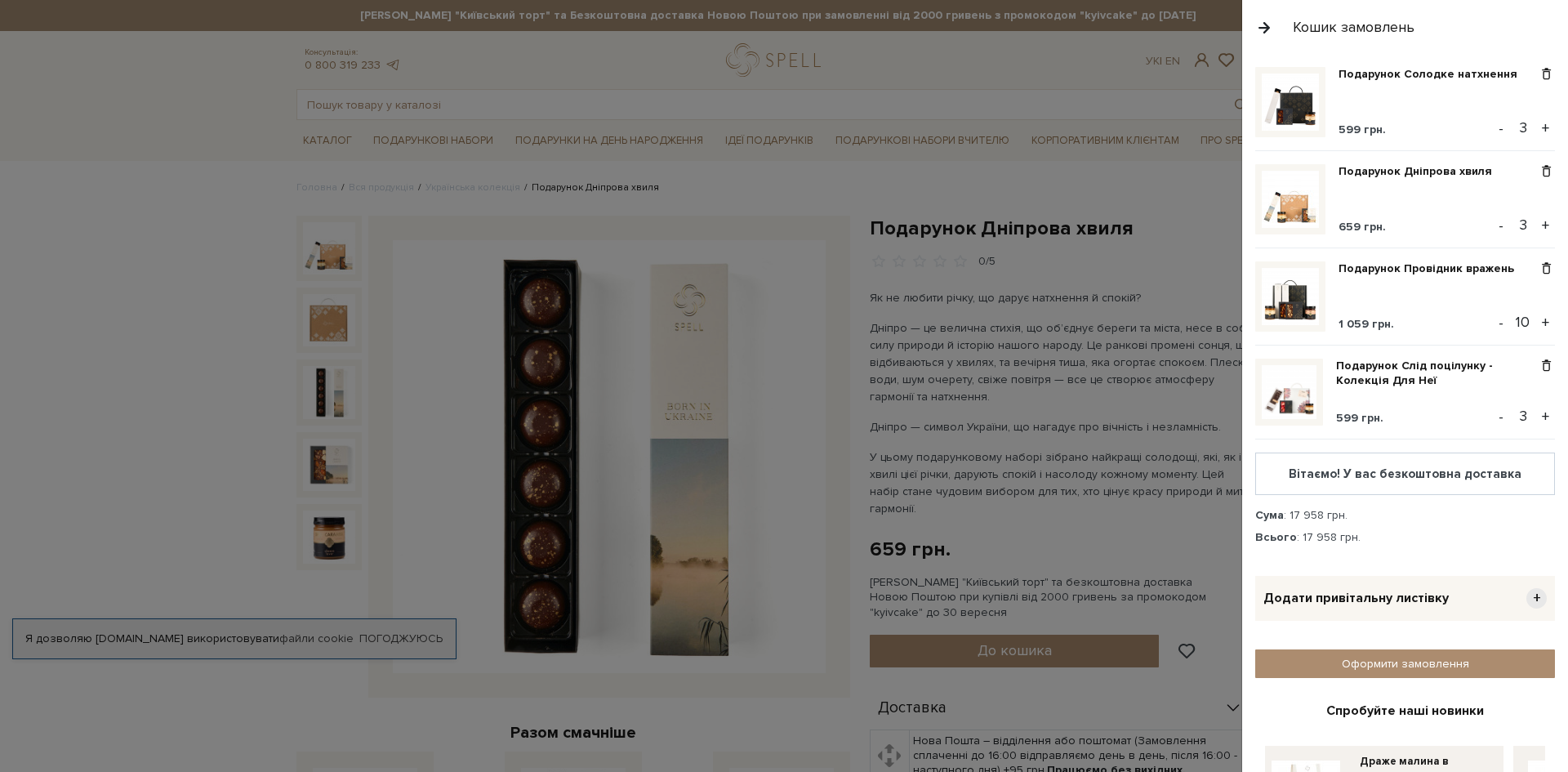
scroll to position [163, 0]
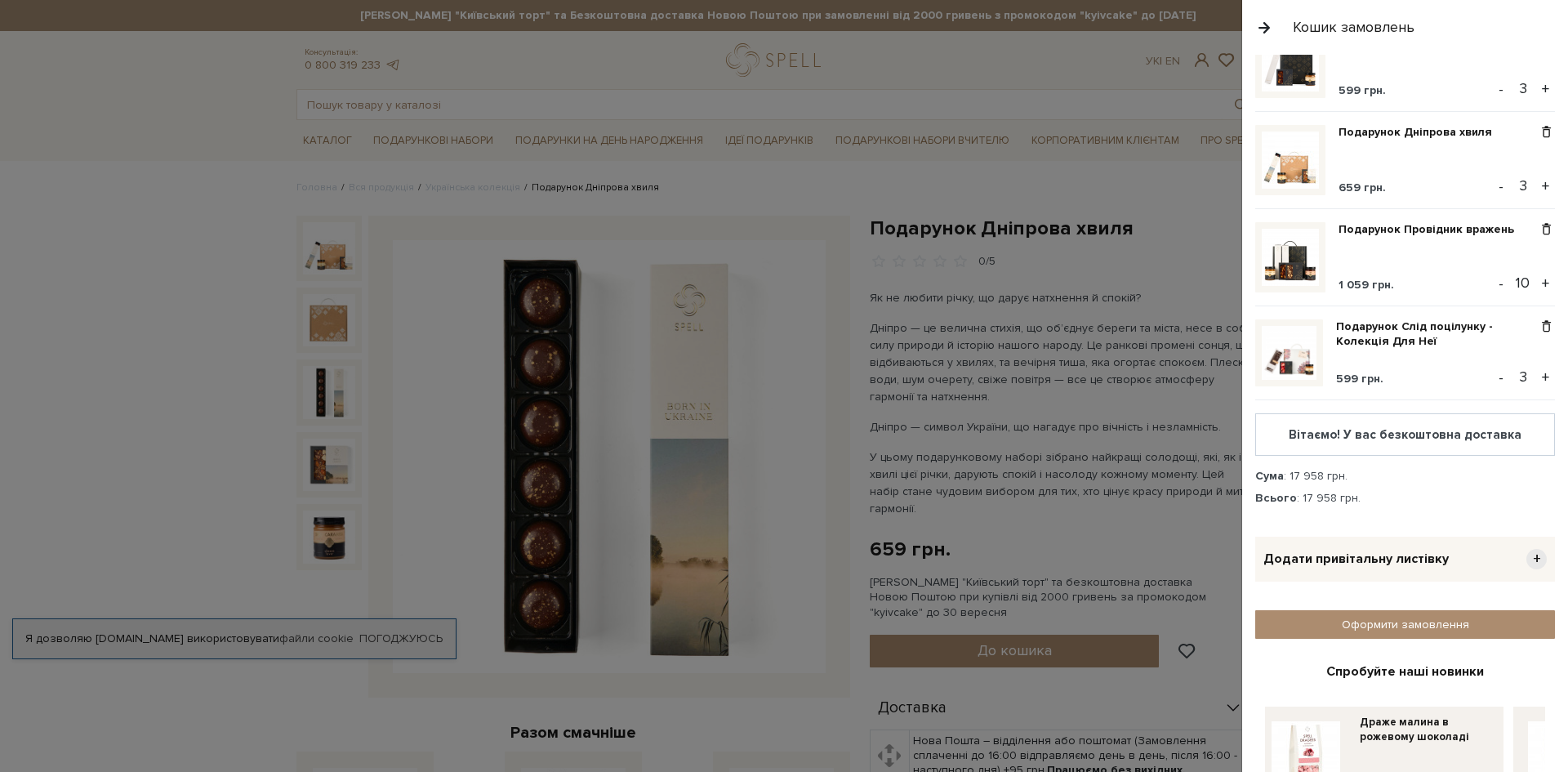
click at [1439, 491] on div "Всього : 17 958 грн." at bounding box center [1405, 498] width 300 height 15
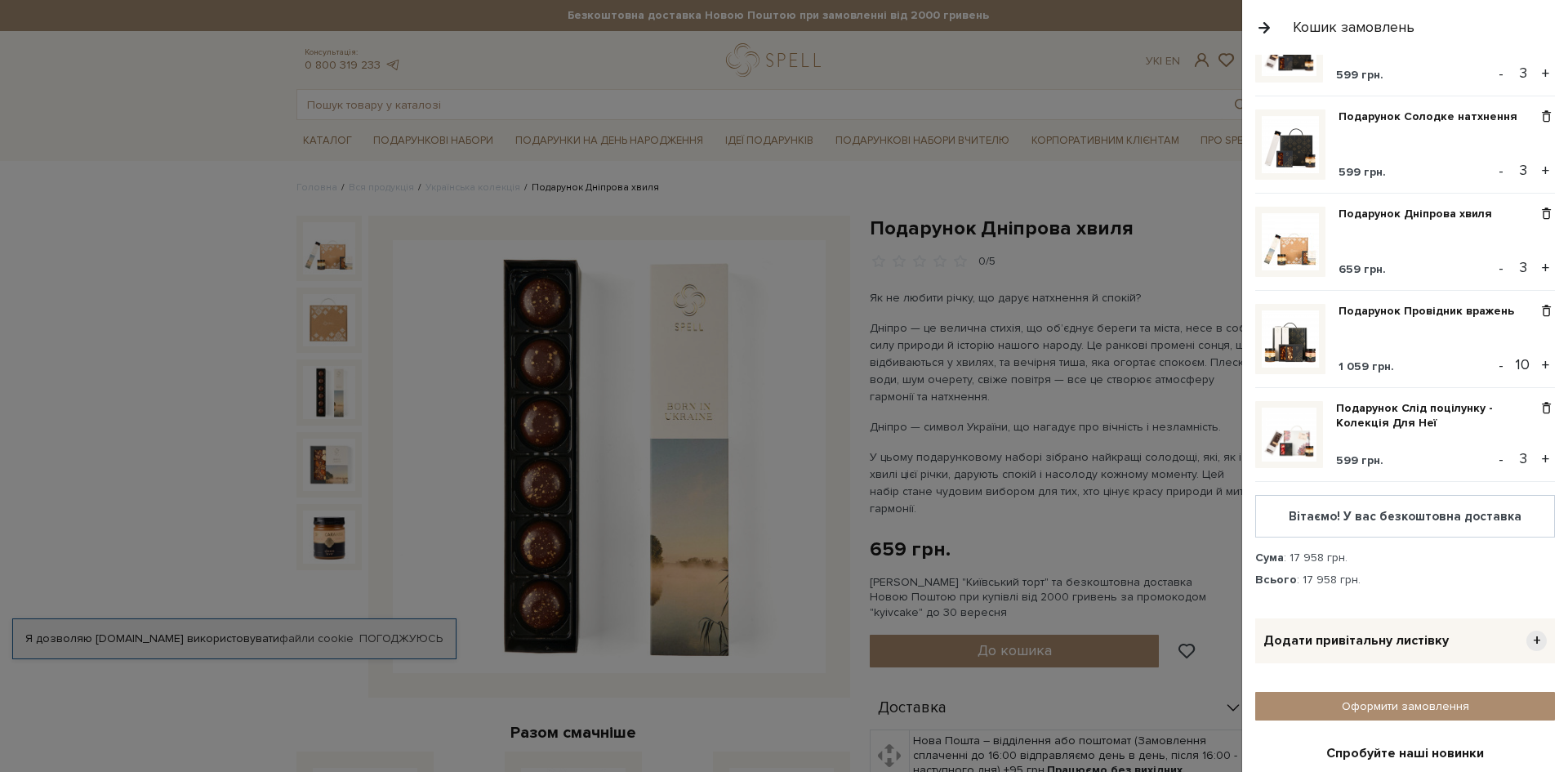
scroll to position [0, 0]
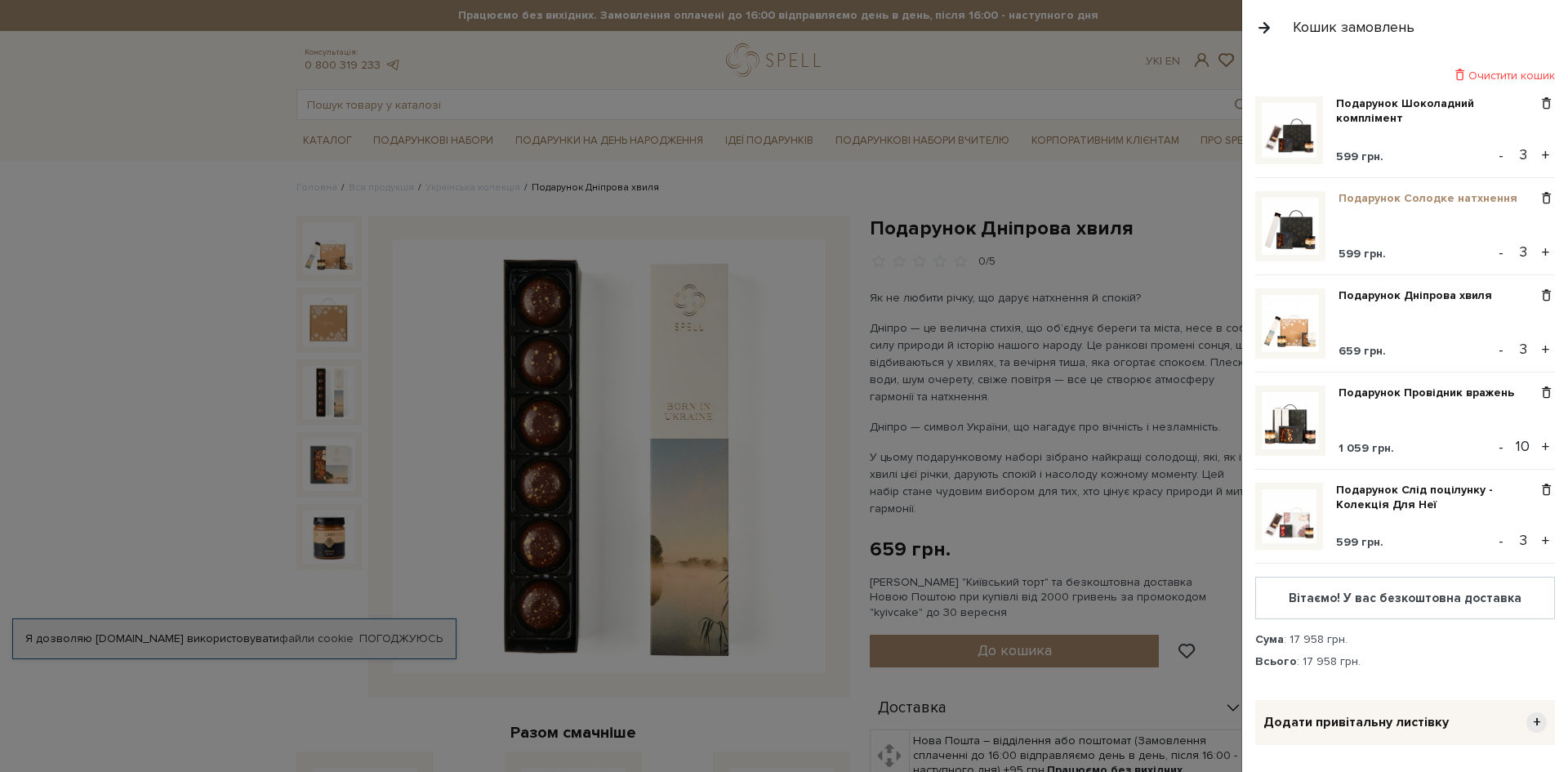
click at [1398, 198] on link "Подарунок Солодке натхнення" at bounding box center [1434, 199] width 191 height 15
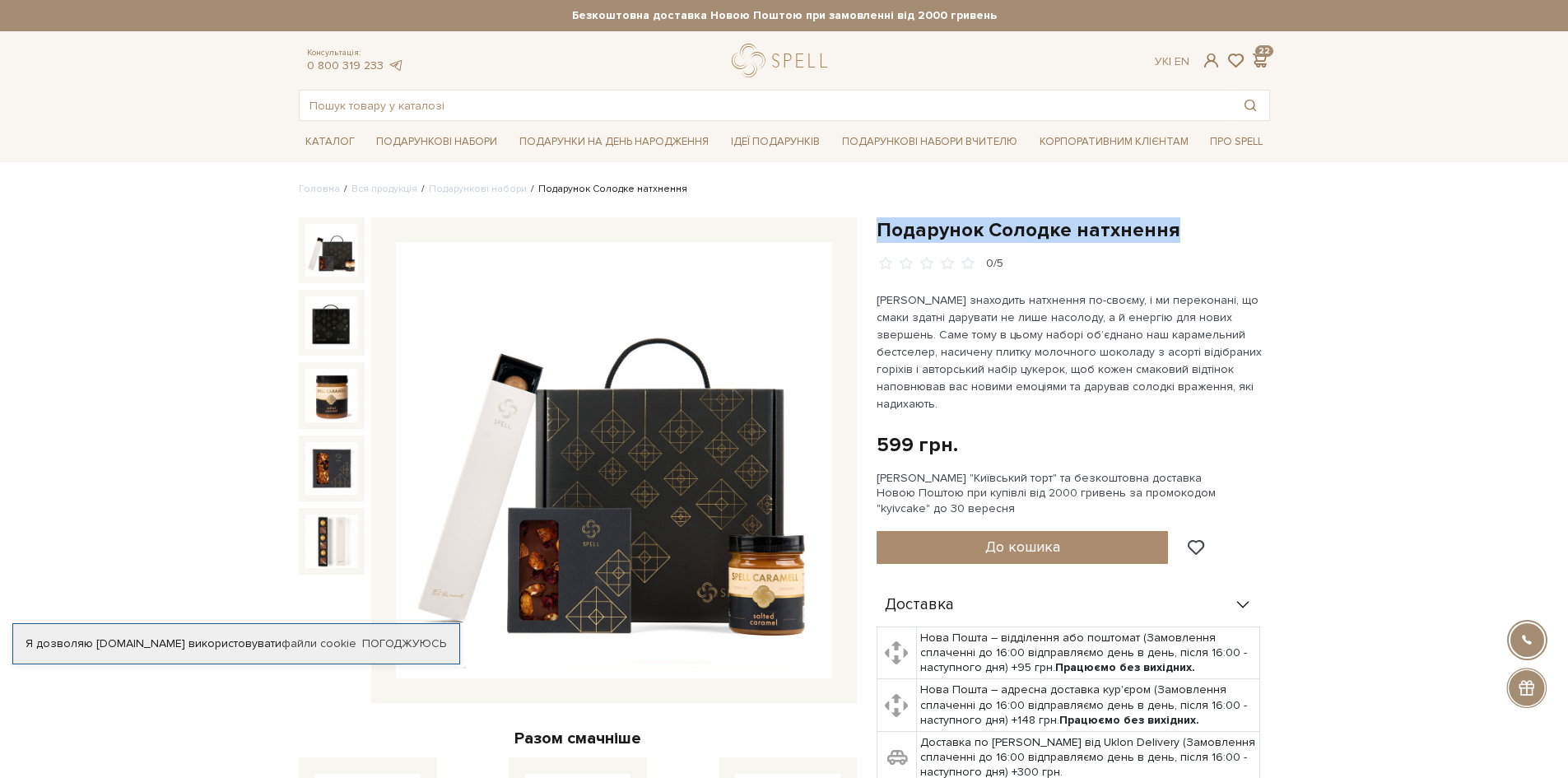
drag, startPoint x: 1134, startPoint y: 231, endPoint x: 878, endPoint y: 229, distance: 256.0
click at [878, 229] on h1 "Подарунок Солодке натхнення" at bounding box center [1073, 230] width 393 height 26
copy h1 "Подарунок Солодке натхнення"
